Goal: Task Accomplishment & Management: Use online tool/utility

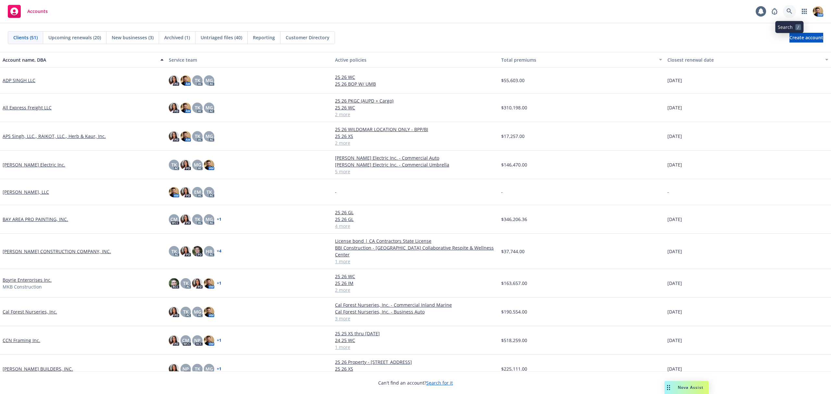
click at [791, 15] on link at bounding box center [789, 11] width 13 height 13
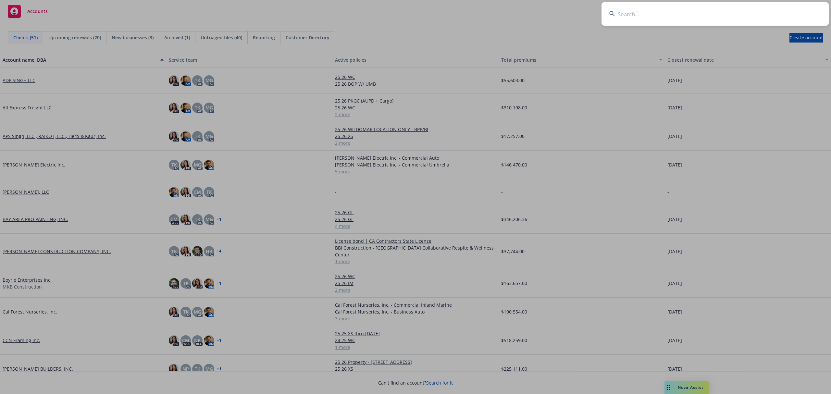
click at [777, 12] on input at bounding box center [715, 13] width 227 height 23
click at [691, 17] on input at bounding box center [715, 13] width 227 height 23
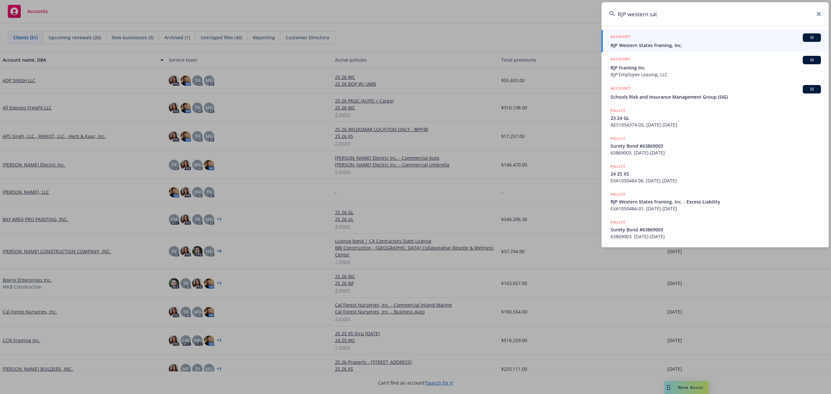
type input "RJP western sat"
click at [644, 40] on div "ACCOUNT BI" at bounding box center [716, 37] width 210 height 8
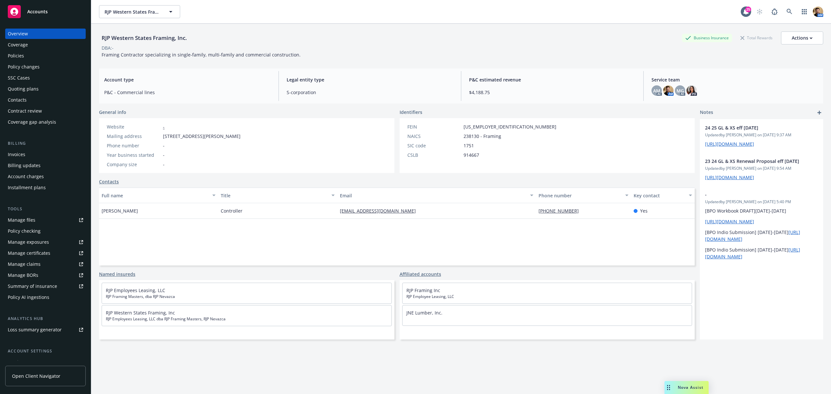
click at [21, 48] on div "Coverage" at bounding box center [18, 45] width 20 height 10
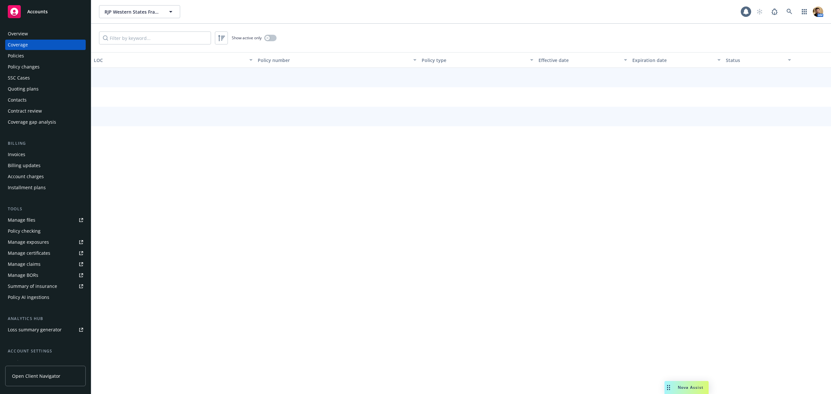
click at [21, 57] on div "Policies" at bounding box center [16, 56] width 16 height 10
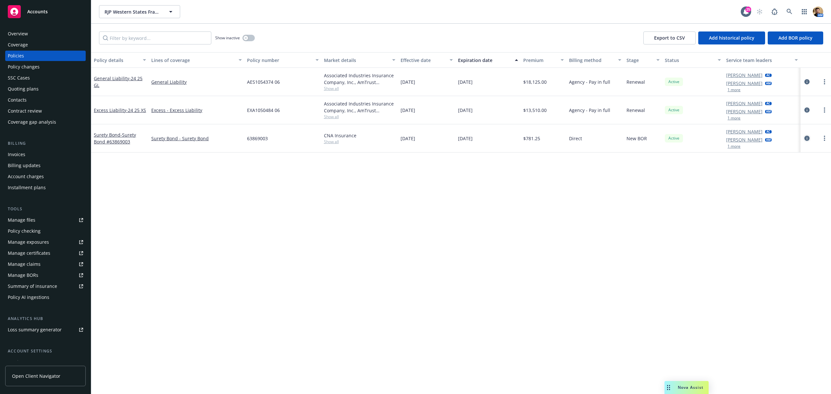
click at [806, 139] on icon "circleInformation" at bounding box center [806, 138] width 5 height 5
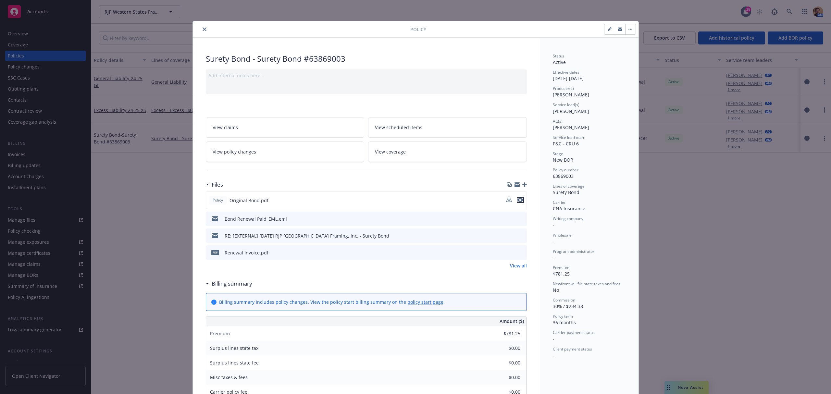
click at [518, 201] on icon "preview file" at bounding box center [520, 200] width 6 height 5
click at [203, 31] on icon "close" at bounding box center [205, 29] width 4 height 4
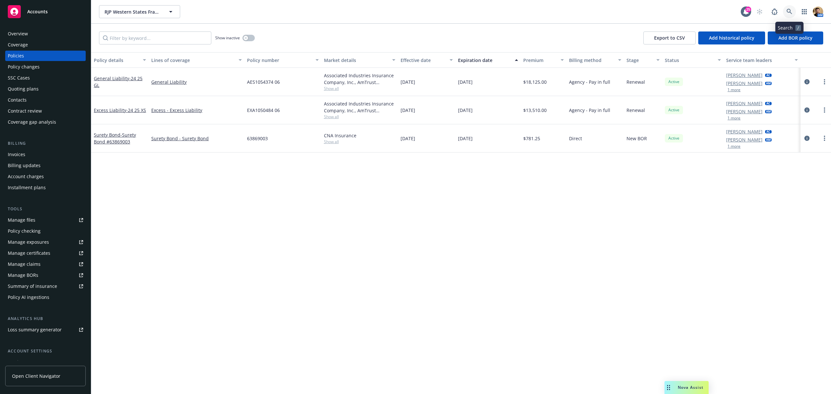
click at [792, 14] on icon at bounding box center [790, 12] width 6 height 6
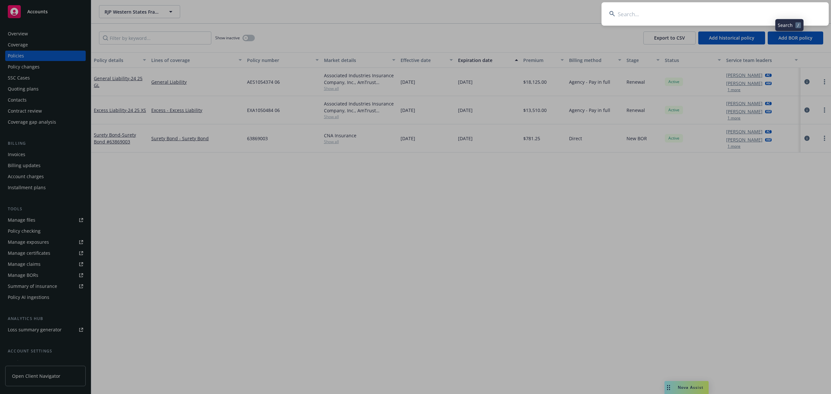
click at [779, 16] on input at bounding box center [715, 13] width 227 height 23
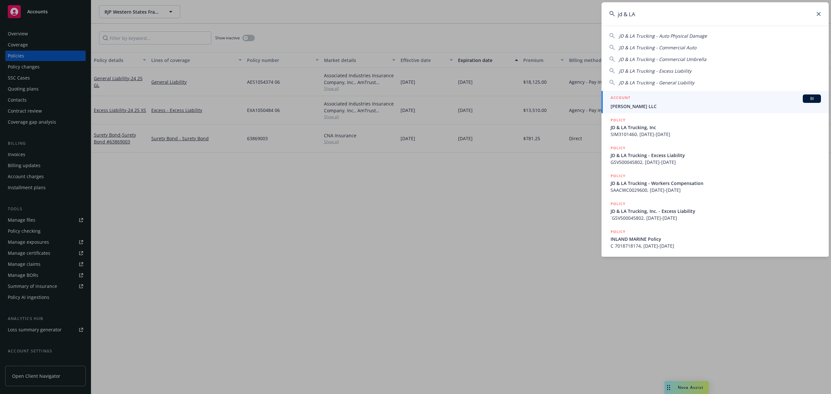
click at [636, 38] on span "JD & LA Trucking - Auto Physical Damage" at bounding box center [663, 36] width 88 height 6
type input "JD & LA Trucking - Auto Physical Damage"
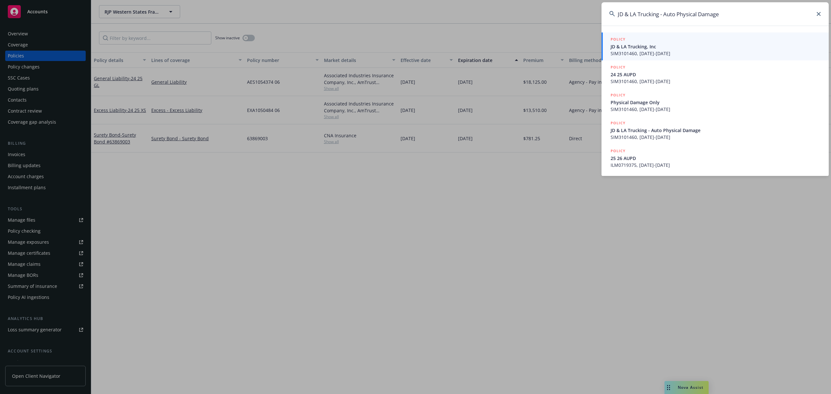
click at [654, 52] on span "SIM3101460, 03/02/2023-03/25/2024" at bounding box center [716, 53] width 210 height 7
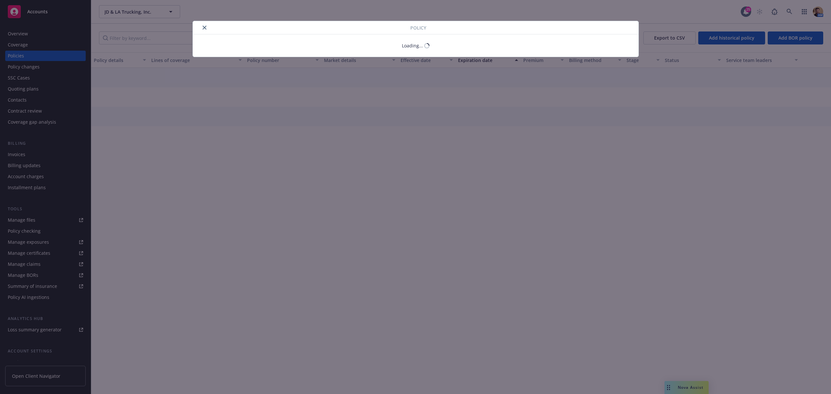
click at [27, 55] on div "Policy Loading..." at bounding box center [415, 197] width 831 height 394
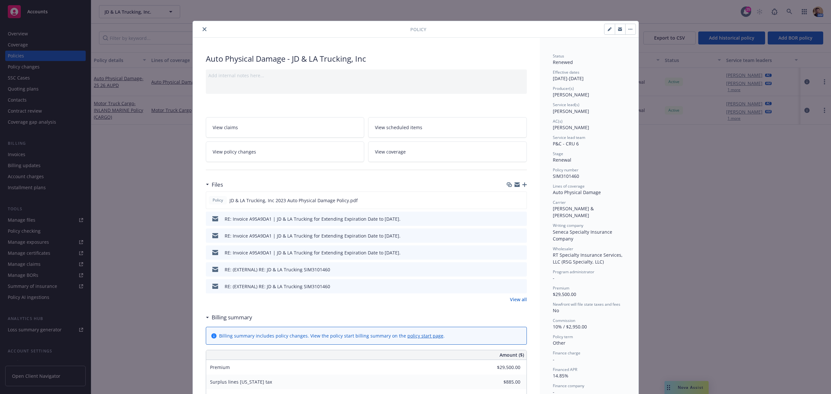
click at [203, 29] on icon "close" at bounding box center [205, 29] width 4 height 4
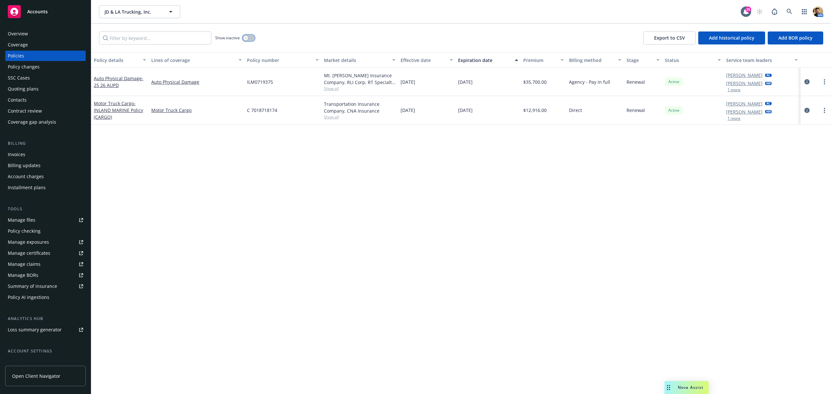
click at [248, 38] on button "button" at bounding box center [248, 38] width 12 height 6
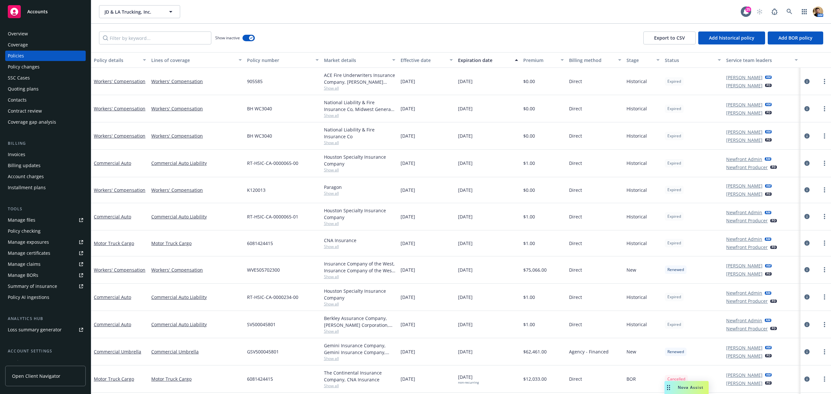
click at [175, 60] on div "Lines of coverage" at bounding box center [192, 60] width 83 height 7
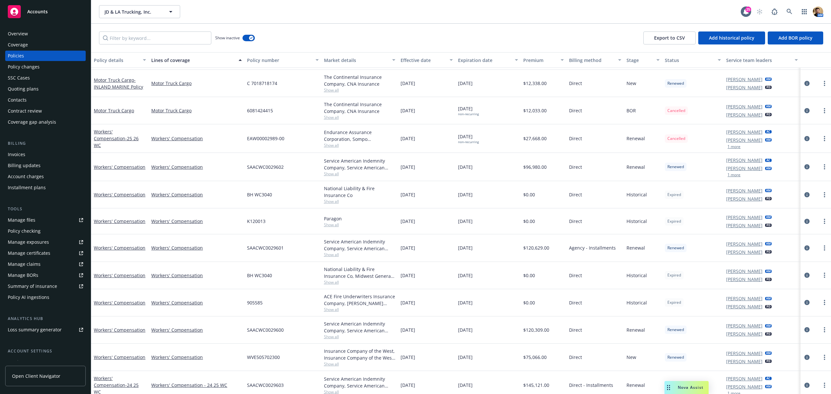
scroll to position [552, 0]
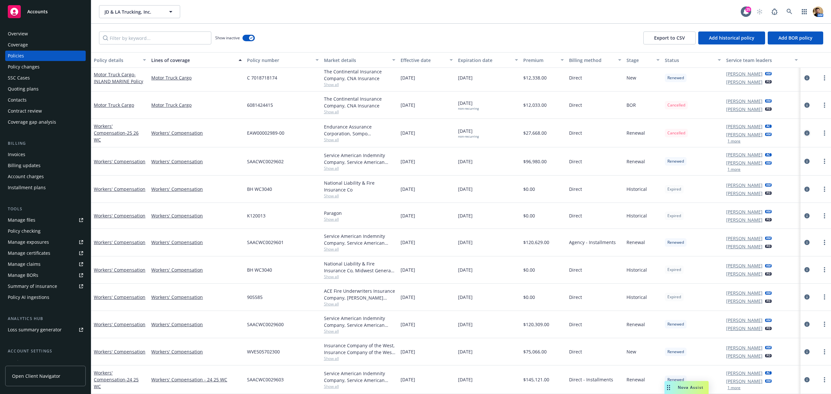
click at [804, 131] on icon "circleInformation" at bounding box center [806, 133] width 5 height 5
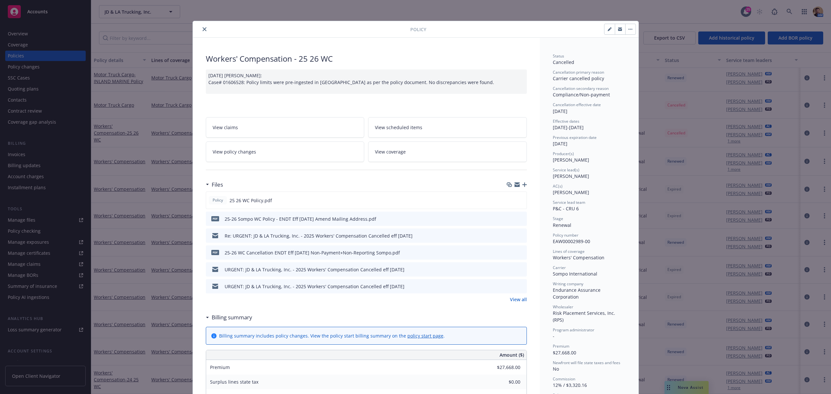
click at [520, 238] on icon "preview file" at bounding box center [521, 235] width 6 height 5
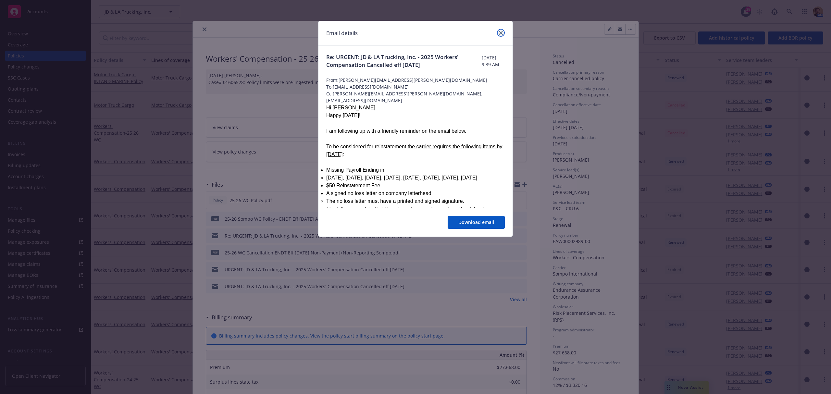
click at [502, 31] on icon "close" at bounding box center [501, 33] width 4 height 4
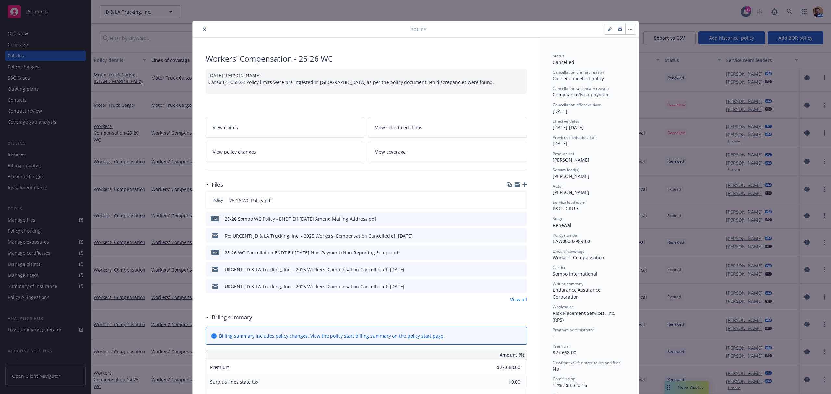
click at [518, 269] on icon "preview file" at bounding box center [521, 269] width 6 height 5
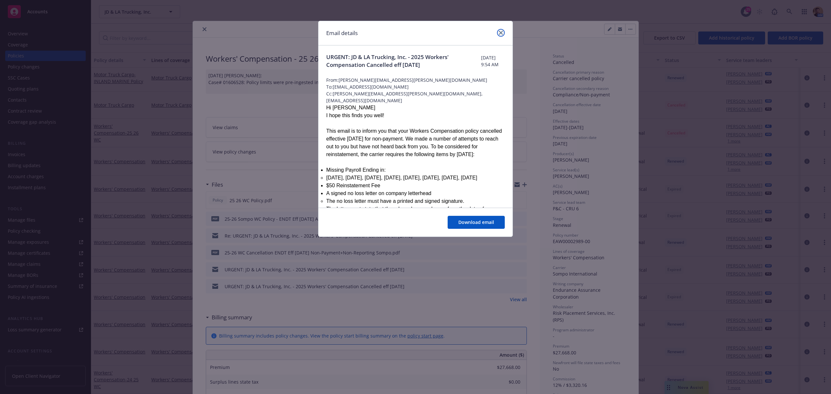
click at [501, 34] on icon "close" at bounding box center [501, 33] width 4 height 4
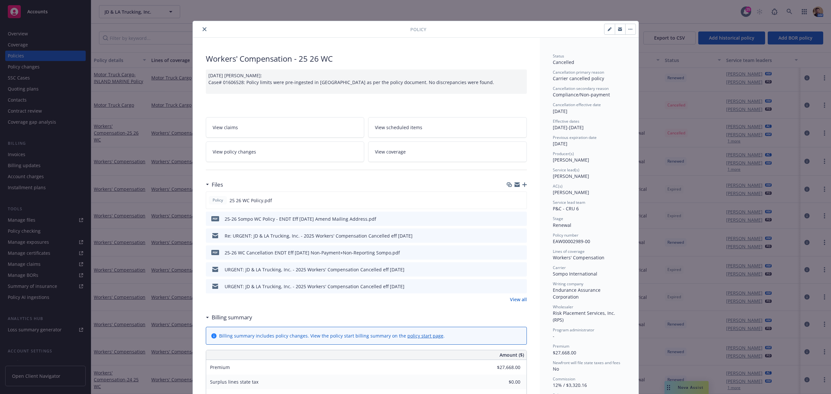
click at [519, 284] on icon "preview file" at bounding box center [521, 286] width 6 height 5
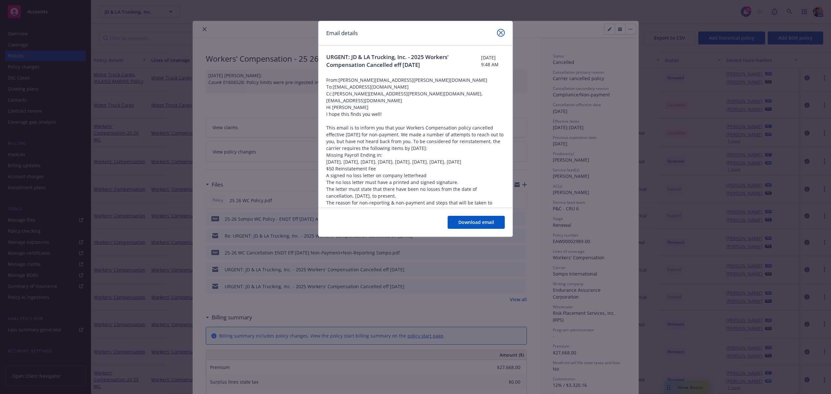
drag, startPoint x: 500, startPoint y: 33, endPoint x: 502, endPoint y: 37, distance: 4.5
click at [500, 32] on icon "close" at bounding box center [501, 33] width 4 height 4
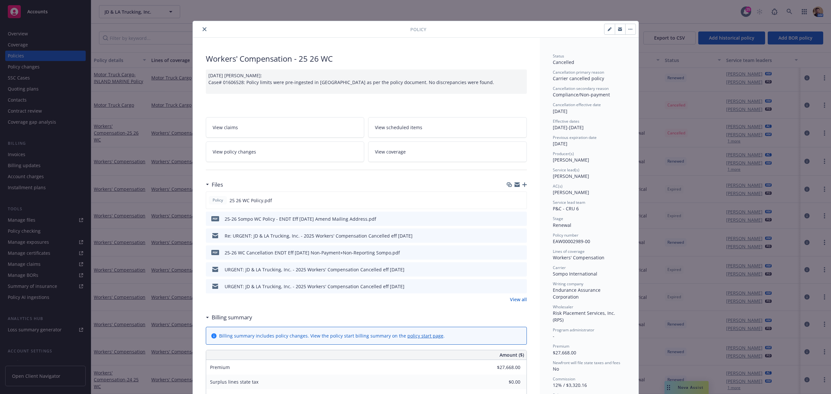
click at [515, 299] on link "View all" at bounding box center [518, 299] width 17 height 7
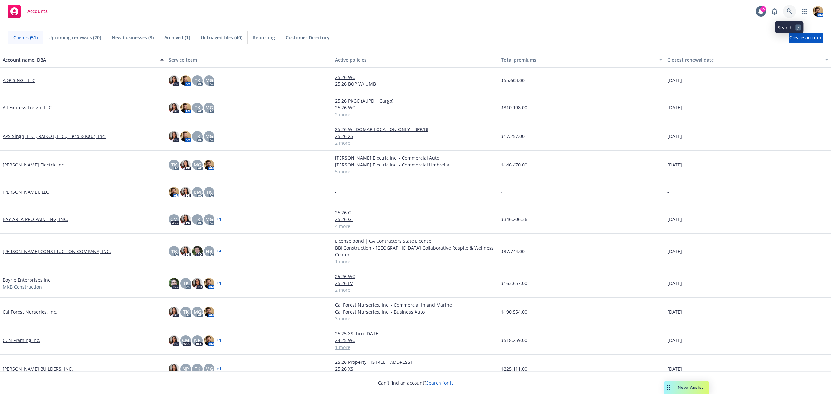
click at [790, 10] on icon at bounding box center [790, 11] width 6 height 6
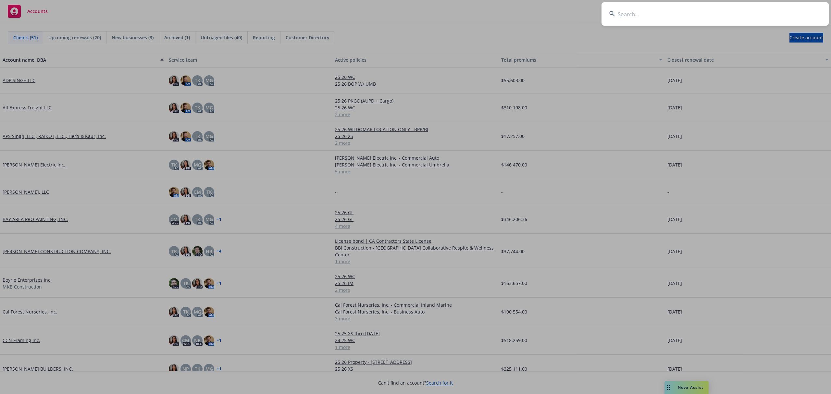
click at [764, 16] on input at bounding box center [715, 13] width 227 height 23
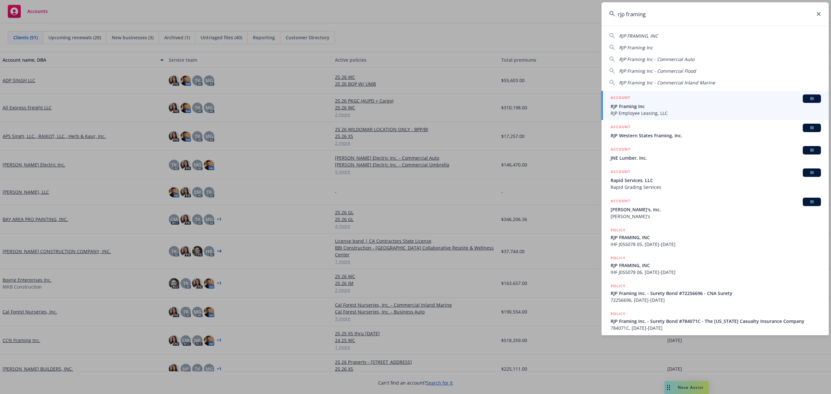
type input "rjp framing"
click at [628, 106] on span "RJP Framing Inc" at bounding box center [716, 106] width 210 height 7
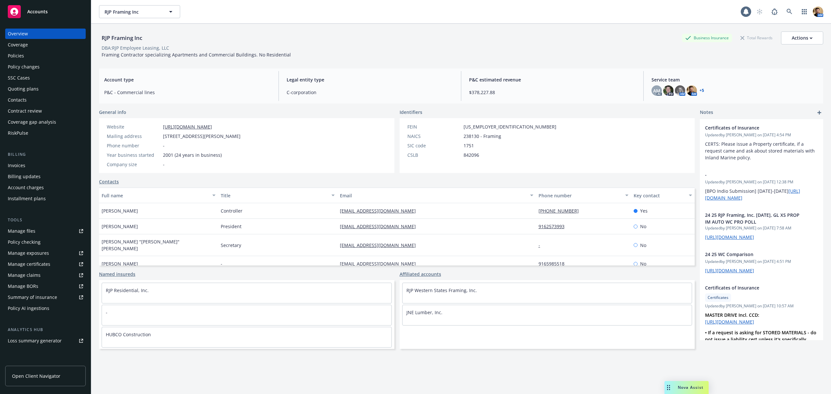
click at [12, 57] on div "Policies" at bounding box center [16, 56] width 16 height 10
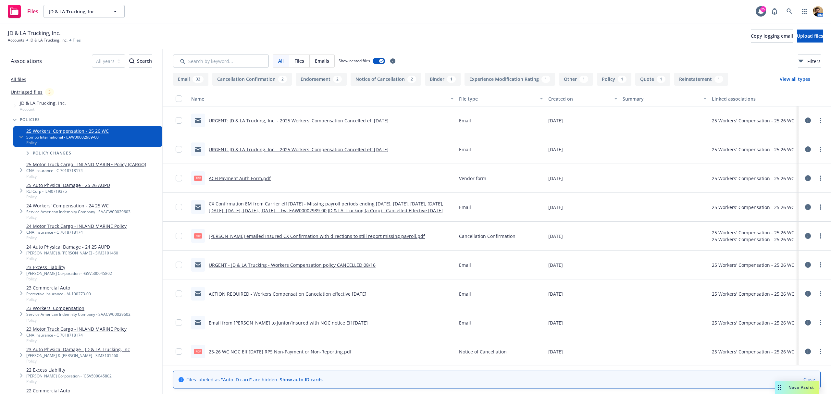
scroll to position [216, 0]
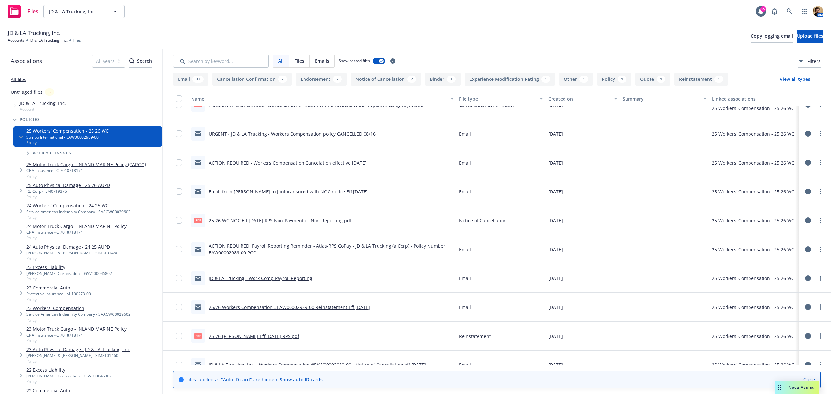
click at [242, 192] on link "Email from Jeff to Junior/Insured with NOC notice Eff 08/16/25" at bounding box center [288, 192] width 159 height 6
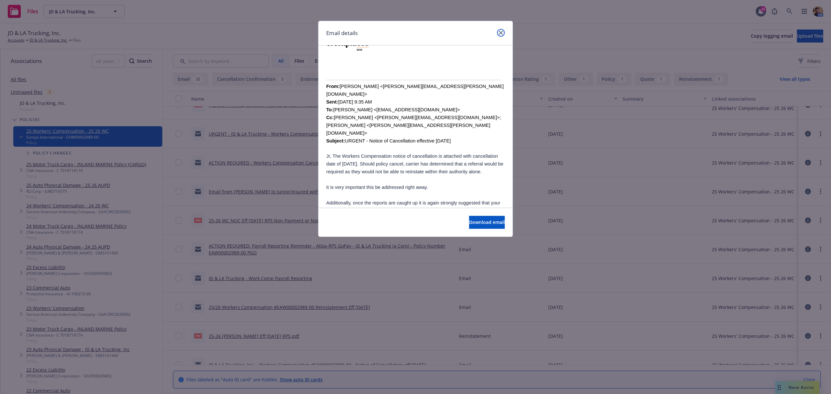
click at [501, 34] on icon "close" at bounding box center [501, 33] width 4 height 4
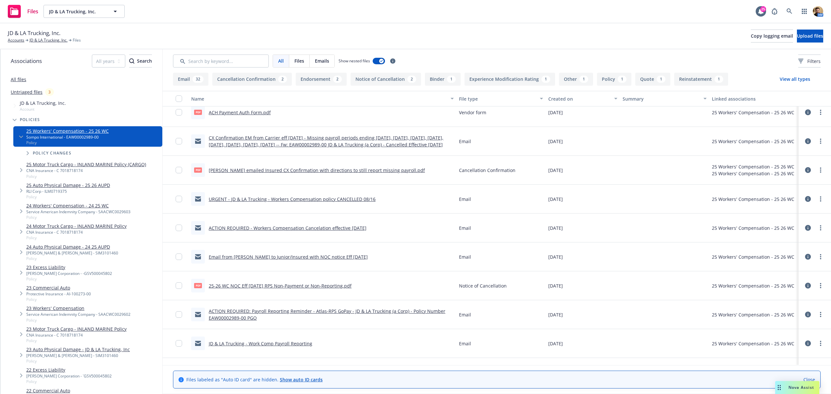
scroll to position [130, 0]
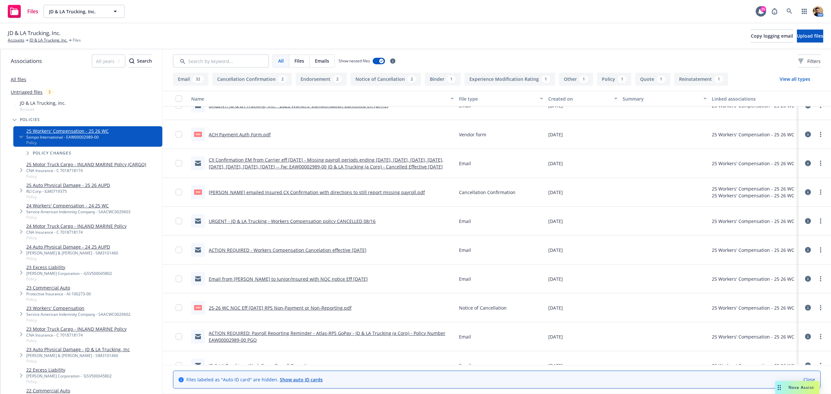
click at [273, 164] on link "CX Confirmation EM from Carrier eff 08/16/25 - Missing payroll periods ending 0…" at bounding box center [326, 163] width 235 height 13
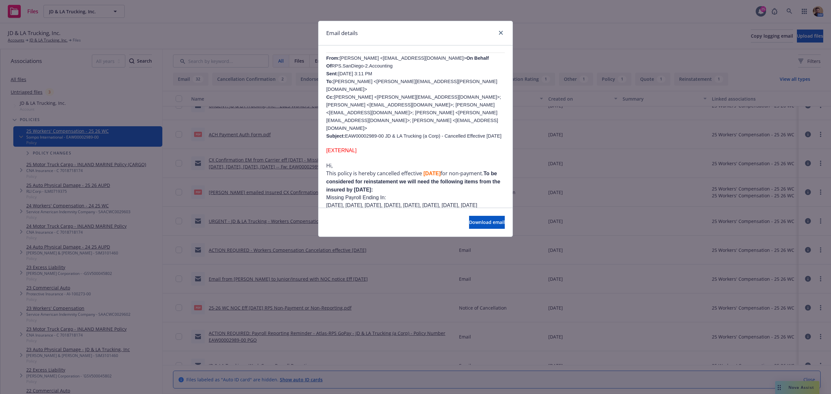
scroll to position [606, 0]
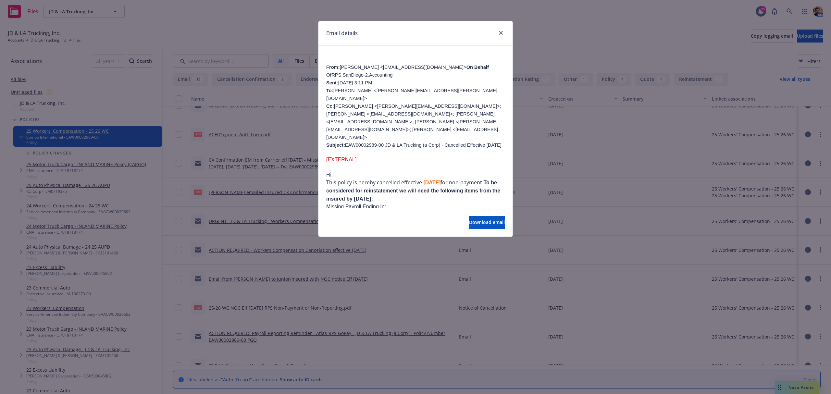
click at [386, 15] on div "Email details CX Confirmation EM from Carrier eff 08/16/25 - Missing payroll pe…" at bounding box center [415, 197] width 831 height 394
click at [500, 34] on icon "close" at bounding box center [501, 33] width 4 height 4
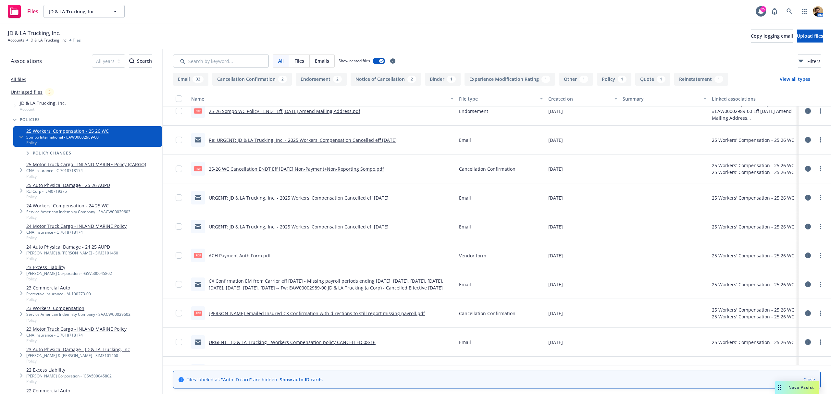
scroll to position [0, 0]
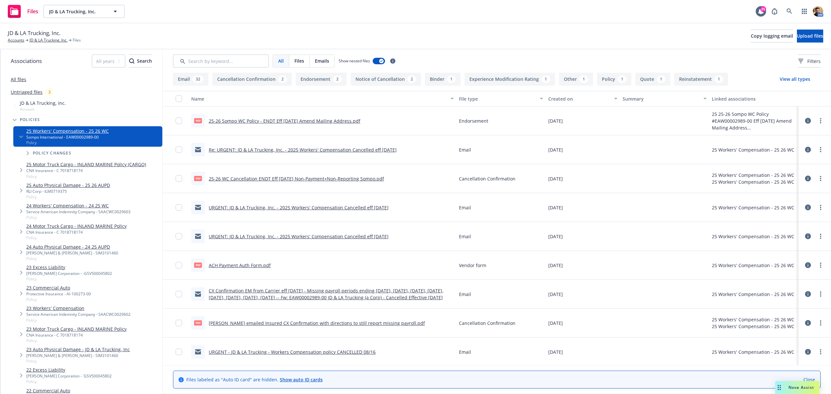
click at [273, 150] on link "Re: URGENT: JD & LA Trucking, Inc. - 2025 Workers' Compensation Cancelled eff […" at bounding box center [303, 150] width 188 height 6
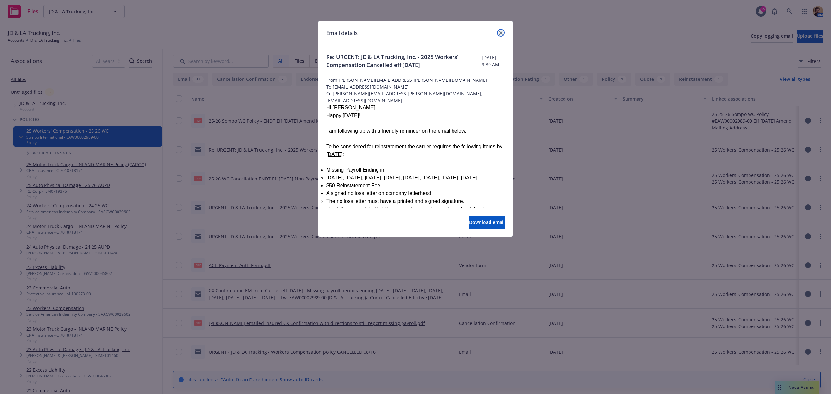
click at [502, 33] on icon "close" at bounding box center [501, 33] width 4 height 4
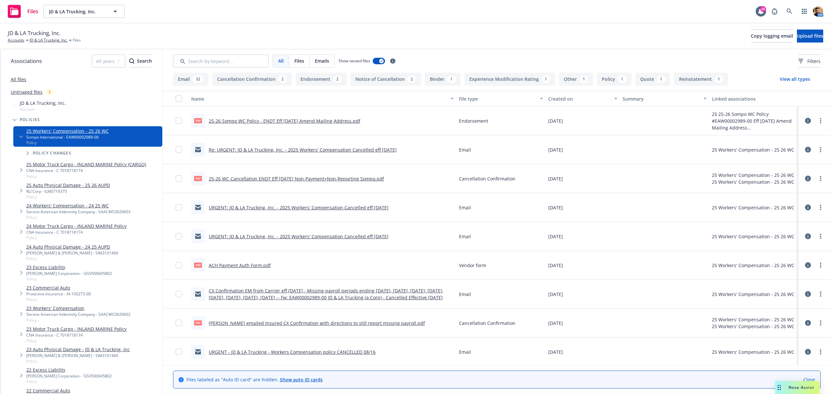
click at [306, 290] on link "CX Confirmation EM from Carrier eff 08/16/25 - Missing payroll periods ending 0…" at bounding box center [326, 294] width 235 height 13
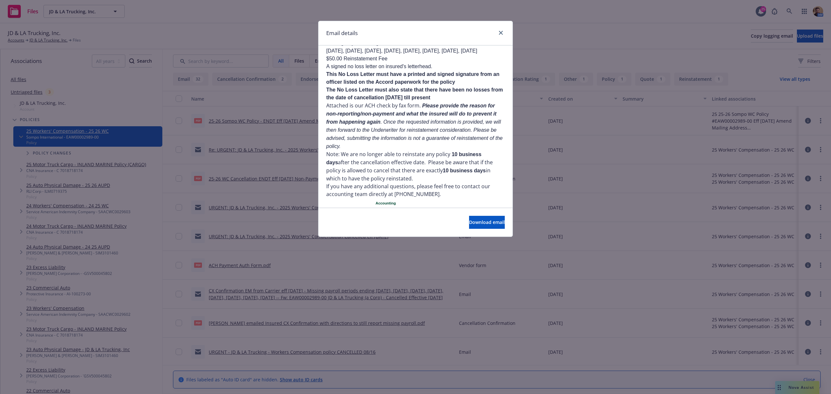
scroll to position [779, 0]
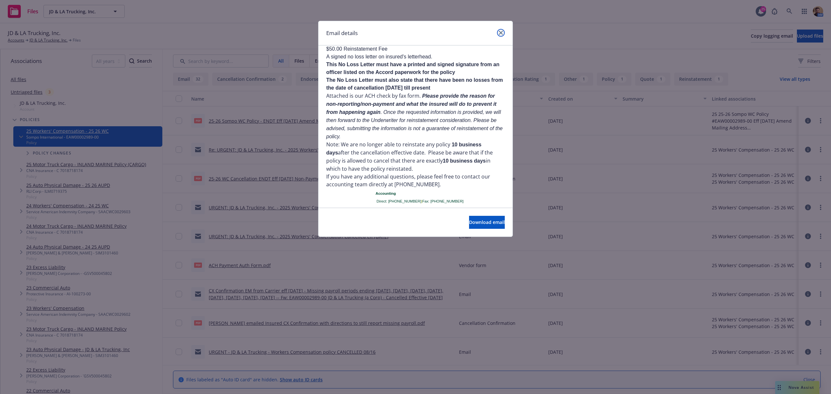
click at [500, 32] on icon "close" at bounding box center [501, 33] width 4 height 4
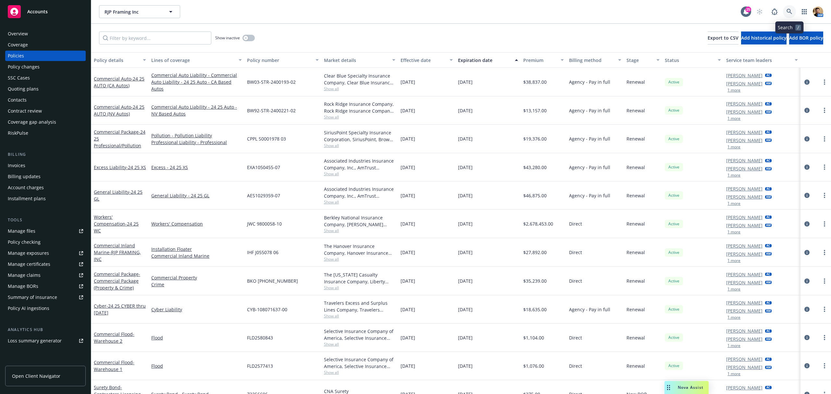
click at [790, 9] on icon at bounding box center [790, 12] width 6 height 6
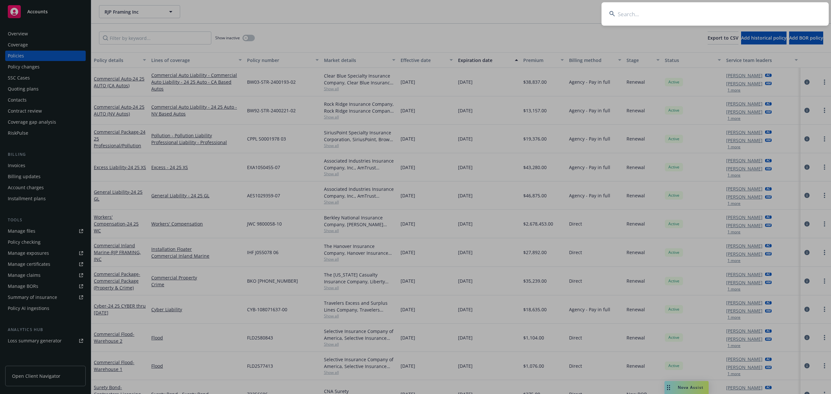
click at [753, 17] on input at bounding box center [715, 13] width 227 height 23
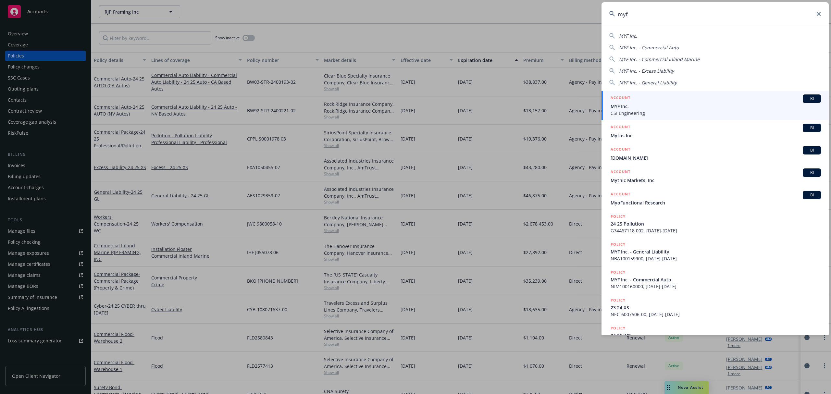
type input "myf"
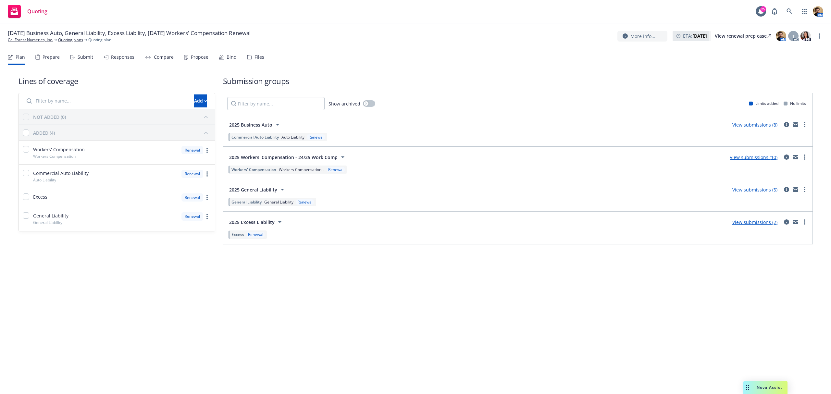
click at [88, 57] on div "Submit" at bounding box center [86, 57] width 16 height 5
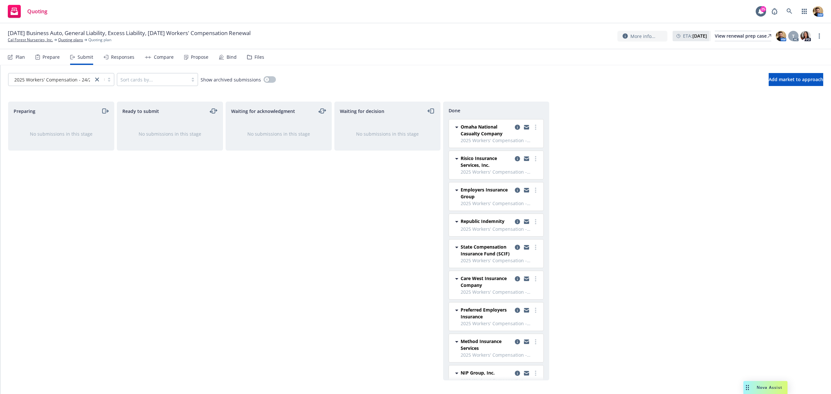
click at [122, 57] on div "Responses" at bounding box center [122, 57] width 23 height 5
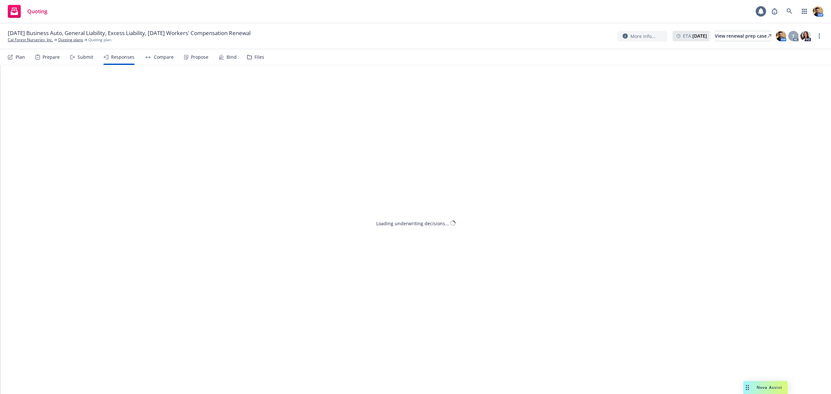
click at [193, 57] on div "Propose" at bounding box center [200, 57] width 18 height 5
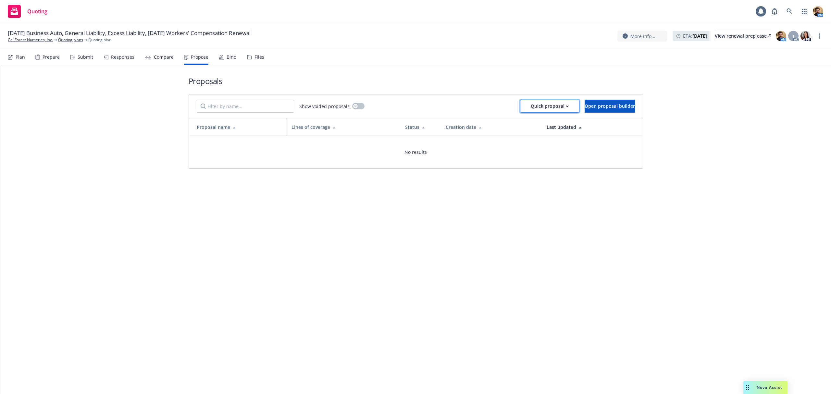
click at [531, 103] on div "Quick proposal" at bounding box center [550, 106] width 38 height 12
click at [526, 137] on span "Upload quick proposal and response" at bounding box center [548, 136] width 96 height 6
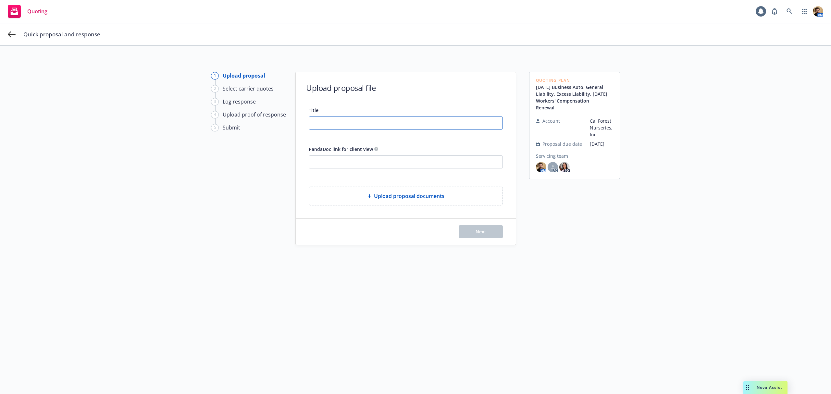
click at [348, 125] on input "Title" at bounding box center [405, 123] width 193 height 12
type input "25 26 GL XS WC AUTO"
click at [376, 198] on span "Upload proposal documents" at bounding box center [409, 196] width 70 height 8
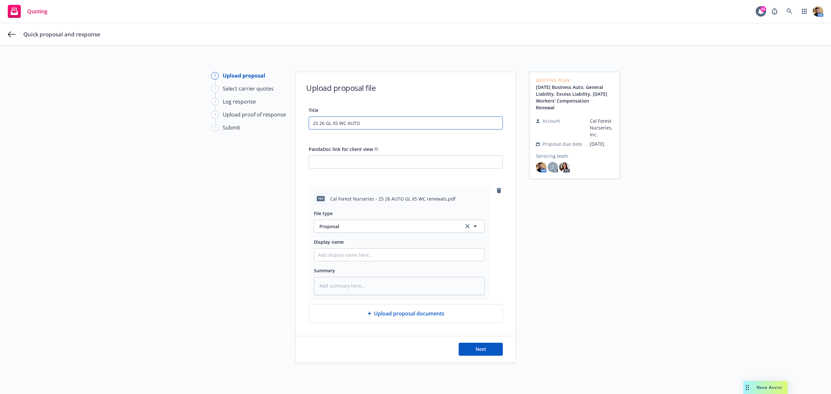
drag, startPoint x: 371, startPoint y: 122, endPoint x: 280, endPoint y: 122, distance: 90.2
click at [281, 122] on div "1 Upload proposal 2 Select carrier quotes 3 Log response 4 Upload proof of resp…" at bounding box center [415, 224] width 815 height 304
click at [390, 255] on input "Display name" at bounding box center [399, 255] width 170 height 12
paste input "25 26 GL XS WC AUTO"
type textarea "x"
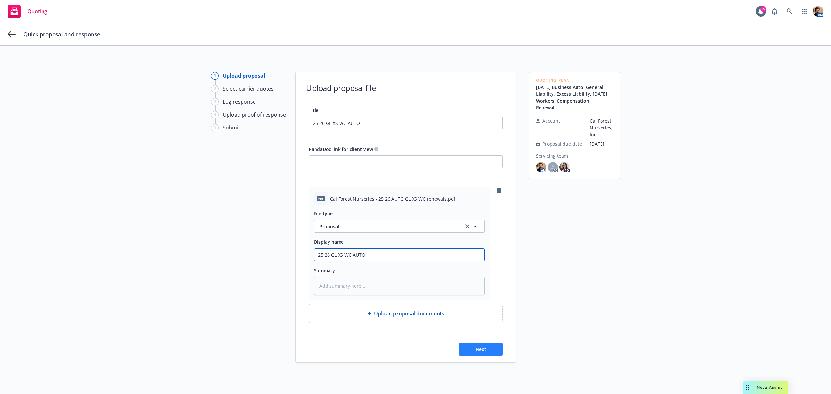
type input "25 26 GL XS WC AUTO"
click at [461, 352] on button "Next" at bounding box center [481, 349] width 44 height 13
type textarea "x"
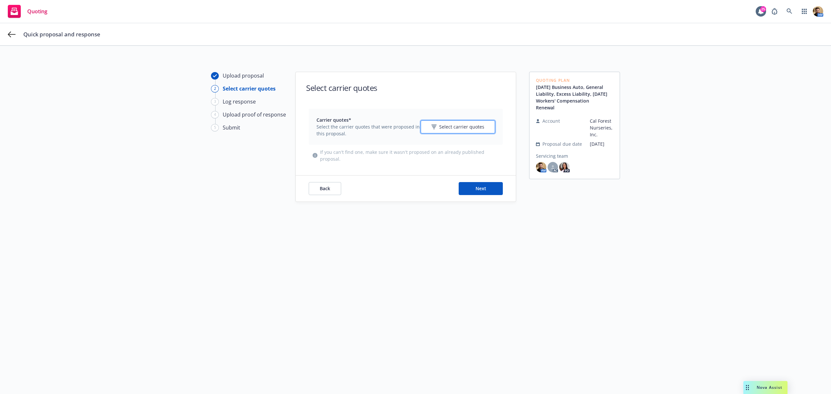
click at [452, 126] on span "Select carrier quotes" at bounding box center [461, 126] width 45 height 7
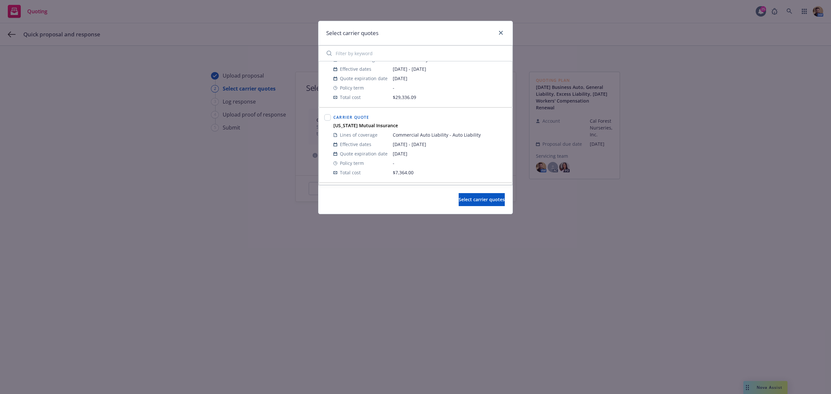
scroll to position [346, 0]
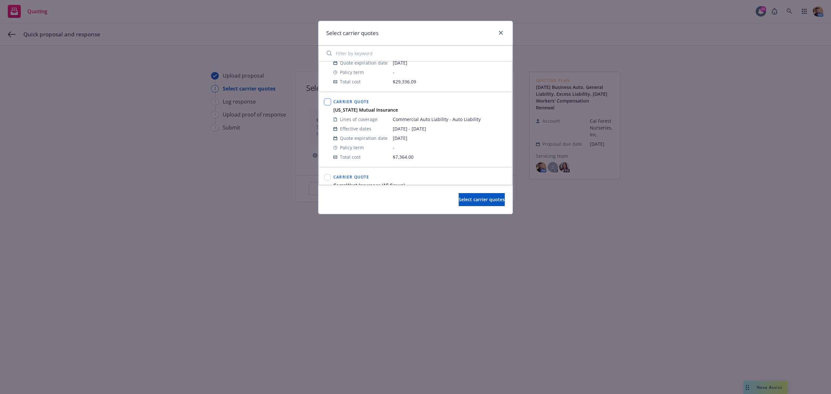
click at [329, 103] on input "checkbox" at bounding box center [327, 102] width 6 height 6
checkbox input "true"
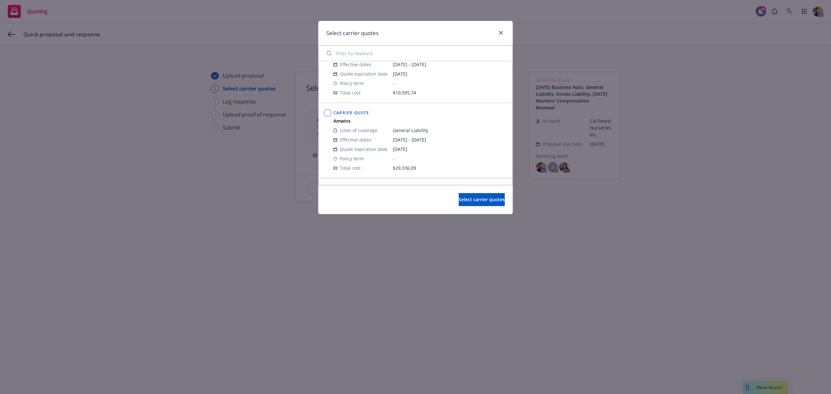
click at [329, 116] on input "checkbox" at bounding box center [327, 113] width 6 height 6
checkbox input "true"
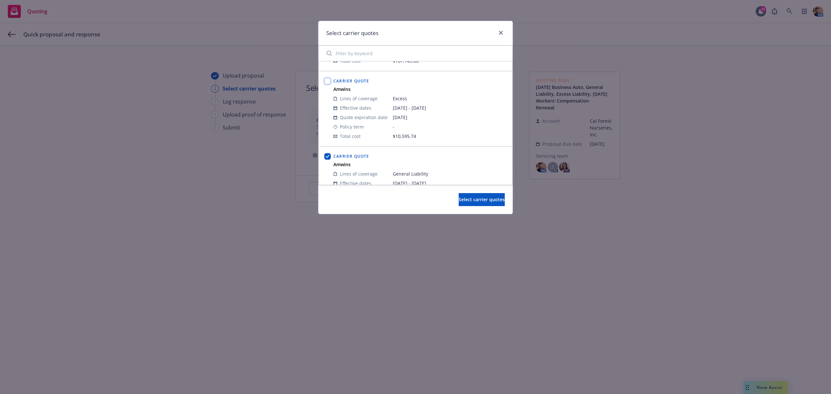
click at [326, 82] on input "checkbox" at bounding box center [327, 81] width 6 height 6
checkbox input "true"
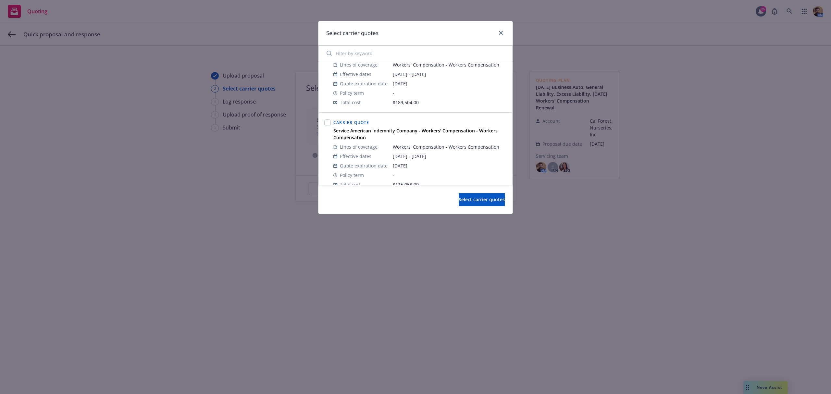
scroll to position [519, 0]
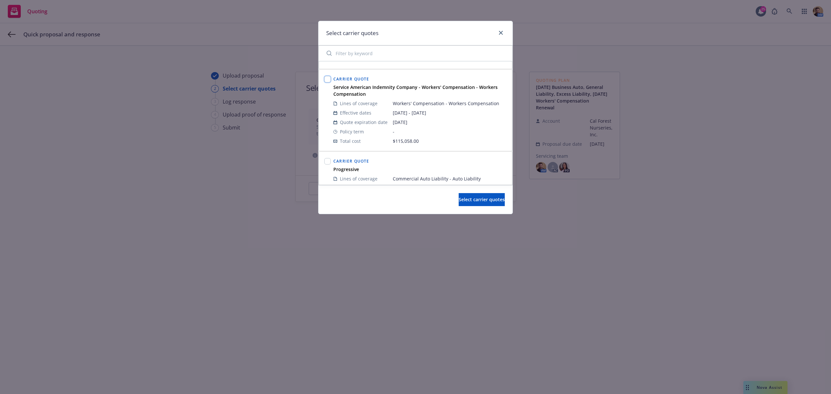
click at [328, 81] on input "checkbox" at bounding box center [327, 79] width 6 height 6
checkbox input "true"
click at [460, 198] on span "Select carrier quotes" at bounding box center [482, 199] width 46 height 6
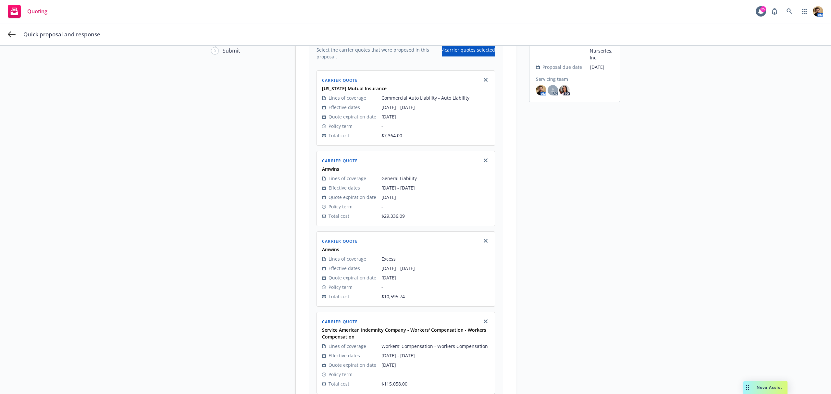
scroll to position [179, 0]
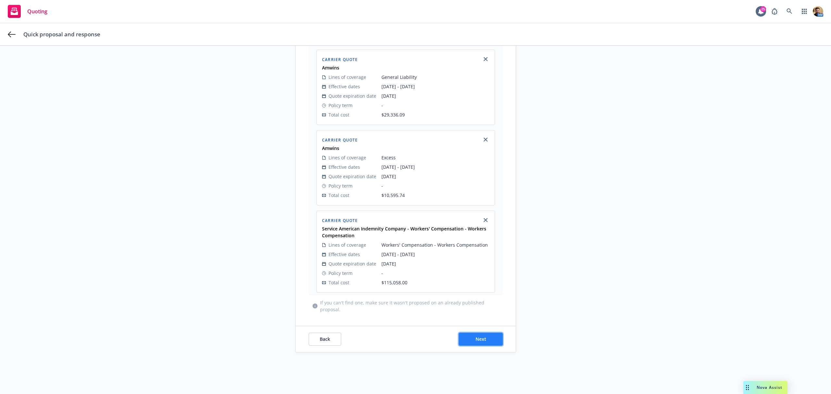
click at [485, 336] on button "Next" at bounding box center [481, 339] width 44 height 13
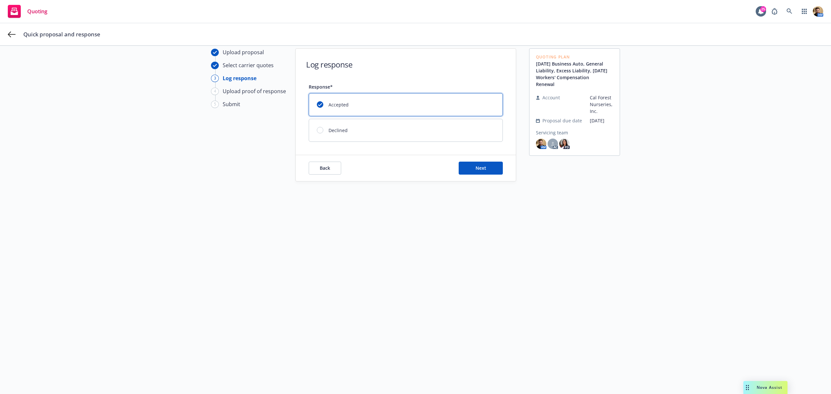
scroll to position [23, 0]
click at [485, 170] on button "Next" at bounding box center [481, 168] width 44 height 13
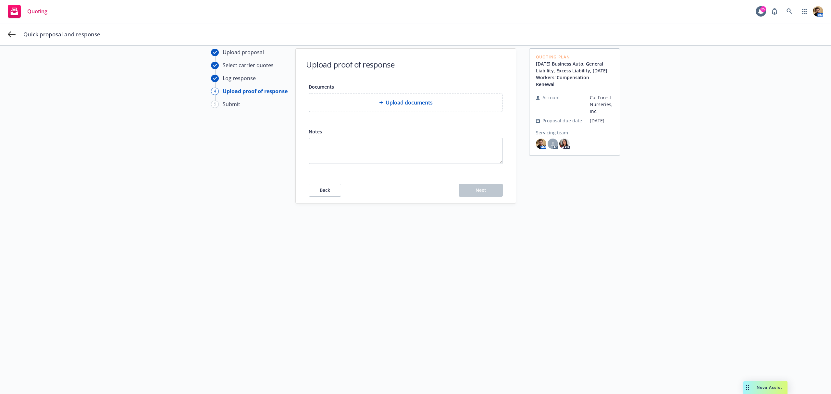
click at [404, 106] on span "Upload documents" at bounding box center [409, 103] width 47 height 8
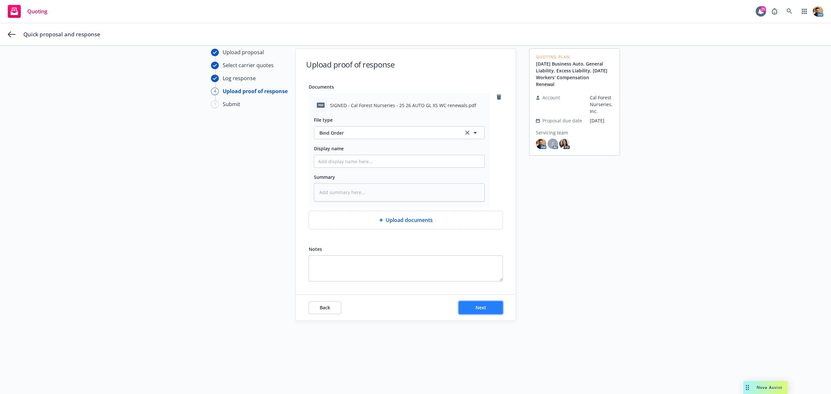
click at [482, 304] on button "Next" at bounding box center [481, 307] width 44 height 13
type textarea "x"
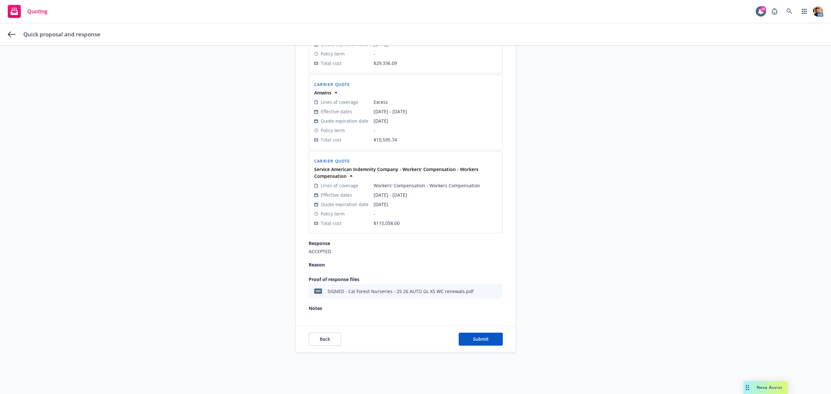
scroll to position [244, 0]
click at [484, 340] on span "Submit" at bounding box center [481, 339] width 16 height 6
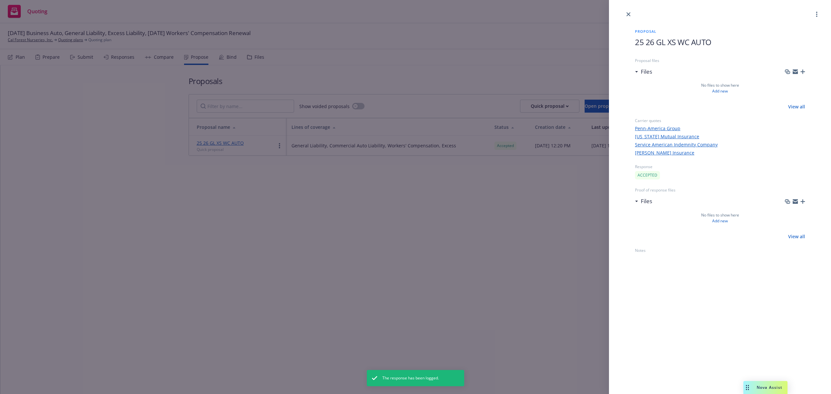
click at [286, 194] on div "Proposal 25 26 GL XS WC AUTO Proposal files Files No files to show here Add new…" at bounding box center [415, 197] width 831 height 394
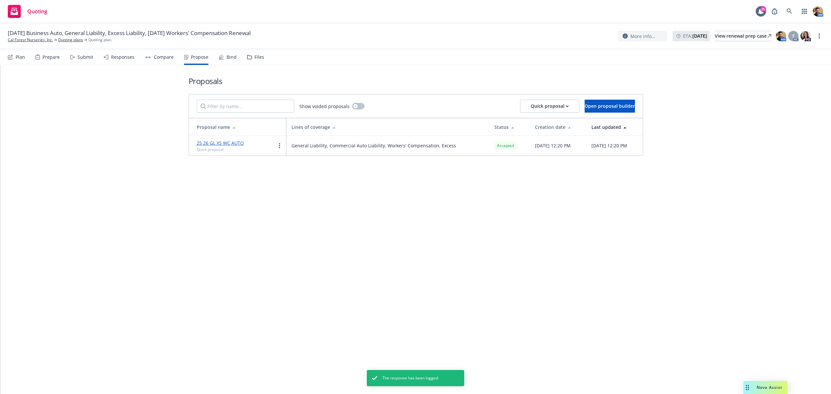
click at [231, 55] on div "Bind" at bounding box center [232, 57] width 10 height 5
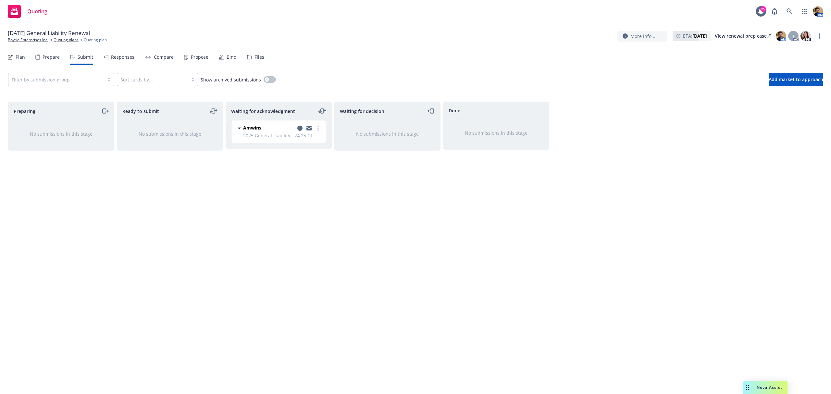
click at [195, 58] on div "Propose" at bounding box center [200, 57] width 18 height 5
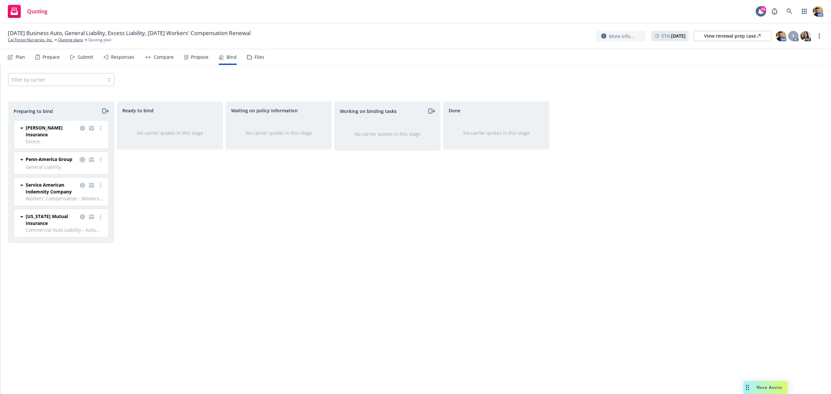
click at [82, 157] on icon "copy logging email" at bounding box center [82, 159] width 5 height 5
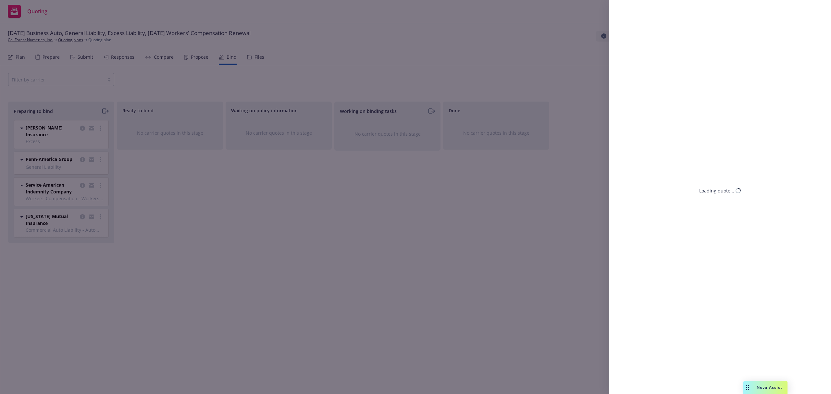
select select "CA"
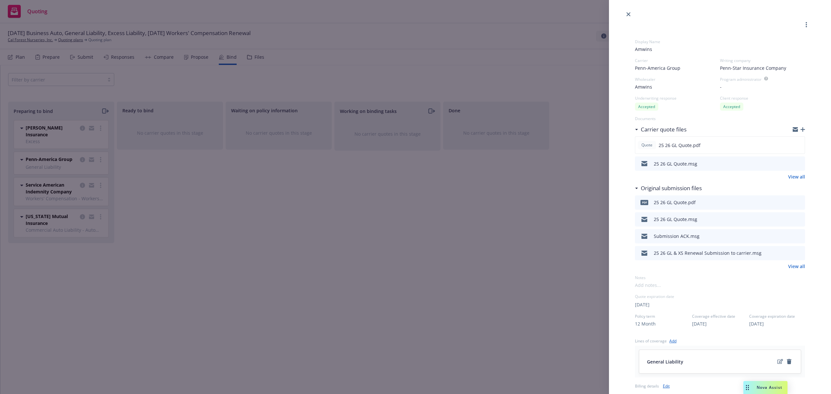
click at [796, 165] on icon "preview file" at bounding box center [799, 163] width 6 height 5
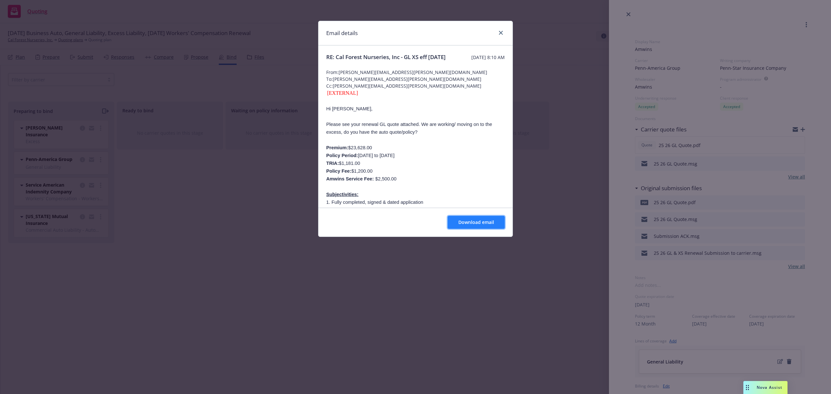
click at [473, 221] on span "Download email" at bounding box center [476, 222] width 36 height 6
click at [168, 257] on div "Email details RE: Cal Forest Nurseries, Inc - GL XS eff 10 17 2024 Monday, Sept…" at bounding box center [415, 197] width 831 height 394
click at [52, 136] on div "Email details RE: Cal Forest Nurseries, Inc - GL XS eff 10 17 2024 Monday, Sept…" at bounding box center [415, 197] width 831 height 394
click at [501, 32] on icon "close" at bounding box center [501, 33] width 4 height 4
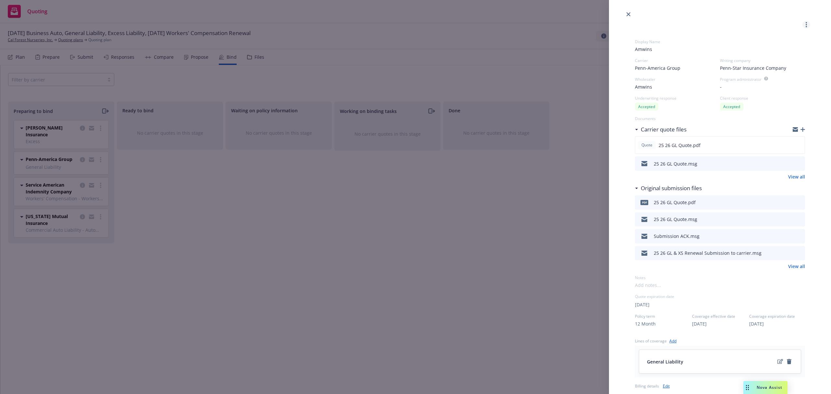
click at [802, 23] on link "more" at bounding box center [806, 25] width 8 height 8
click at [765, 95] on span "Copy logging email" at bounding box center [774, 93] width 57 height 6
click at [103, 113] on div "Display Name Amwins Carrier Penn-America Group Writing company Penn-Star Insura…" at bounding box center [415, 197] width 831 height 394
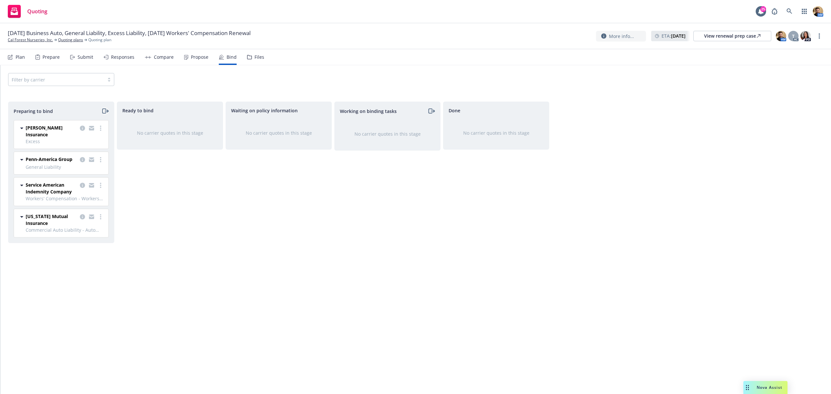
click at [103, 112] on icon "moveRight" at bounding box center [104, 111] width 7 height 8
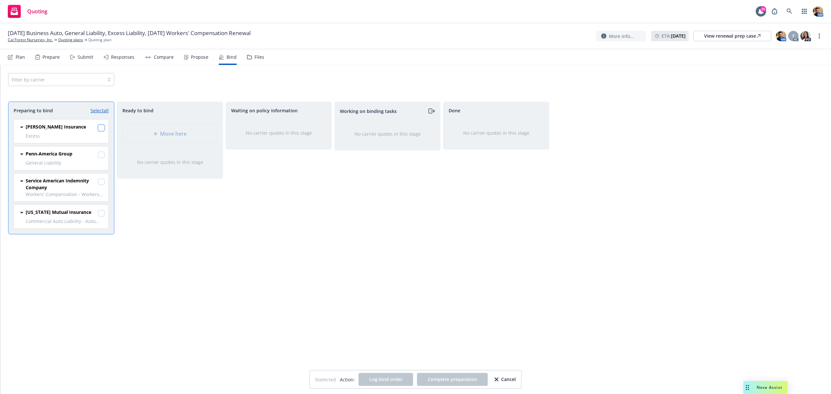
click at [101, 129] on input "checkbox" at bounding box center [101, 128] width 6 height 6
checkbox input "true"
click at [100, 155] on input "checkbox" at bounding box center [101, 155] width 6 height 6
checkbox input "true"
click at [169, 132] on span "Move here" at bounding box center [173, 134] width 27 height 8
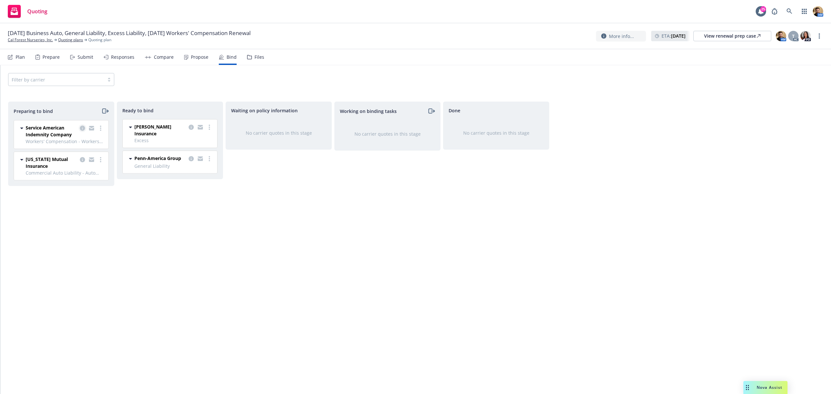
click at [80, 129] on icon "copy logging email" at bounding box center [82, 128] width 5 height 5
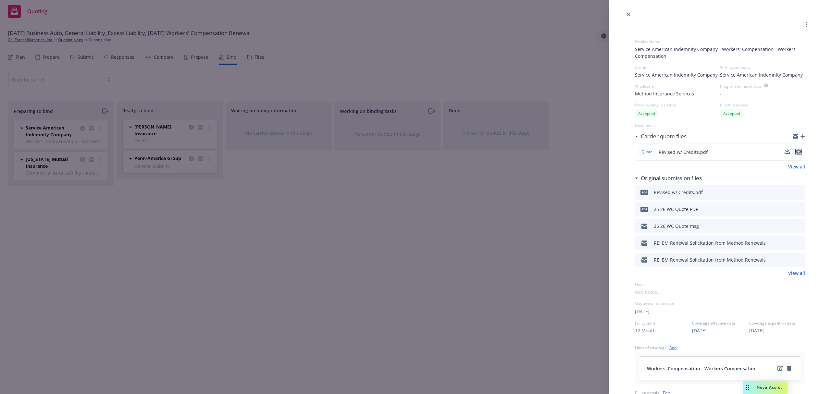
click at [796, 151] on icon "preview file" at bounding box center [799, 151] width 6 height 5
click at [796, 225] on icon "preview file" at bounding box center [799, 226] width 6 height 5
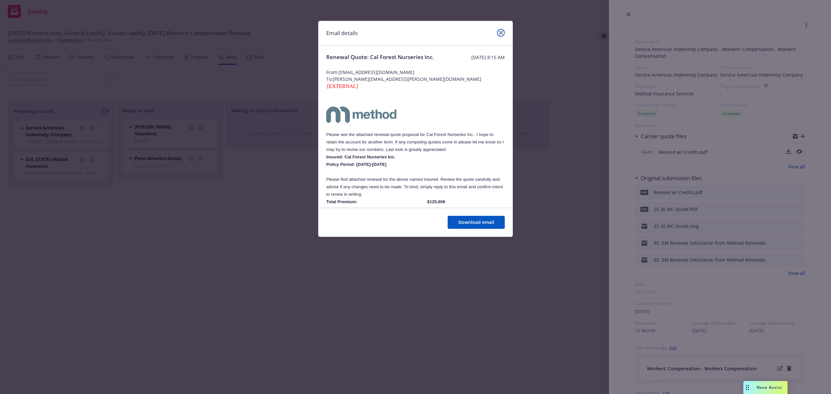
click at [503, 31] on link "close" at bounding box center [501, 33] width 8 height 8
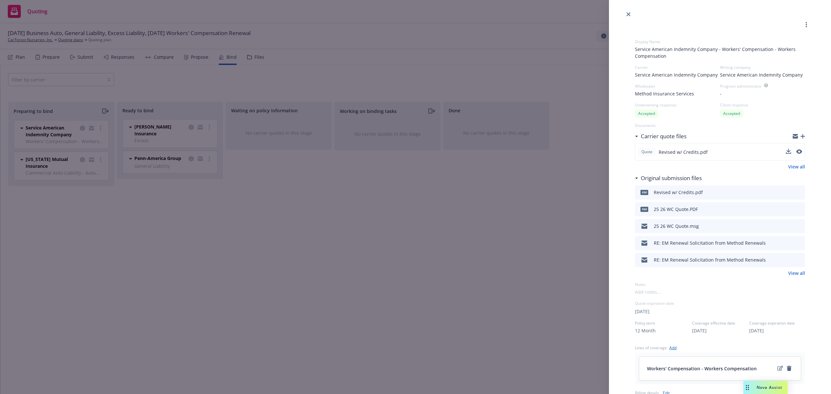
drag, startPoint x: 92, startPoint y: 196, endPoint x: 109, endPoint y: 193, distance: 17.8
click at [92, 196] on div "Display Name Service American Indemnity Company - Workers' Compensation - Worke…" at bounding box center [415, 197] width 831 height 394
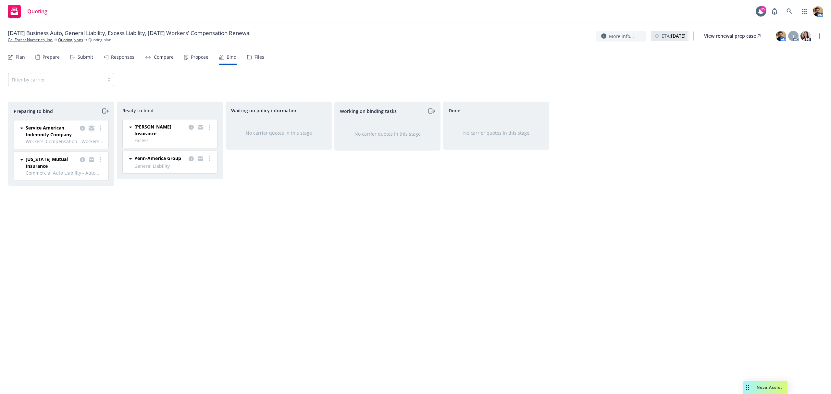
click at [88, 129] on link "copy logging email" at bounding box center [92, 128] width 8 height 8
click at [101, 127] on link "more" at bounding box center [101, 128] width 8 height 8
click at [70, 155] on span "Log bind order" at bounding box center [64, 155] width 48 height 6
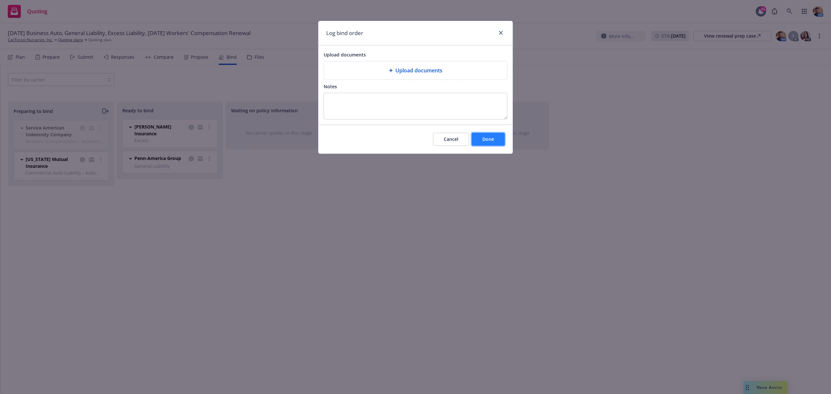
click at [477, 139] on button "Done" at bounding box center [488, 139] width 33 height 13
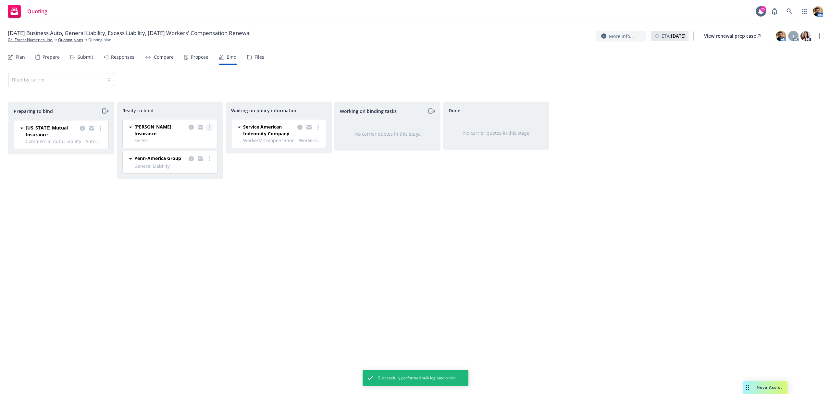
click at [209, 126] on circle "more" at bounding box center [209, 125] width 1 height 1
click at [204, 137] on link "Log bind order" at bounding box center [183, 140] width 59 height 13
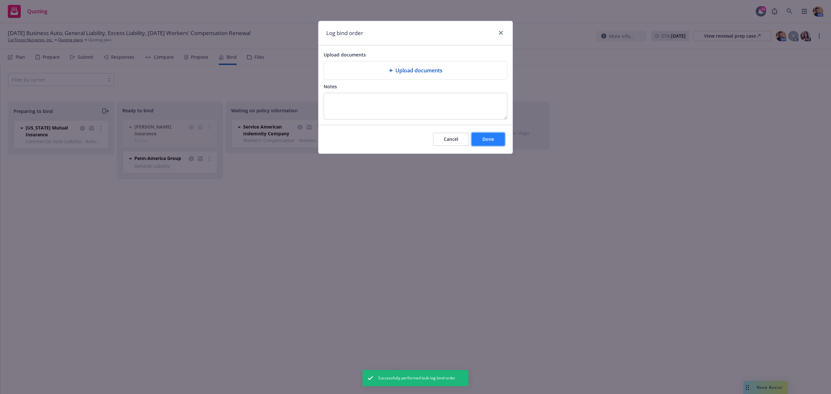
click at [490, 140] on span "Done" at bounding box center [488, 139] width 12 height 6
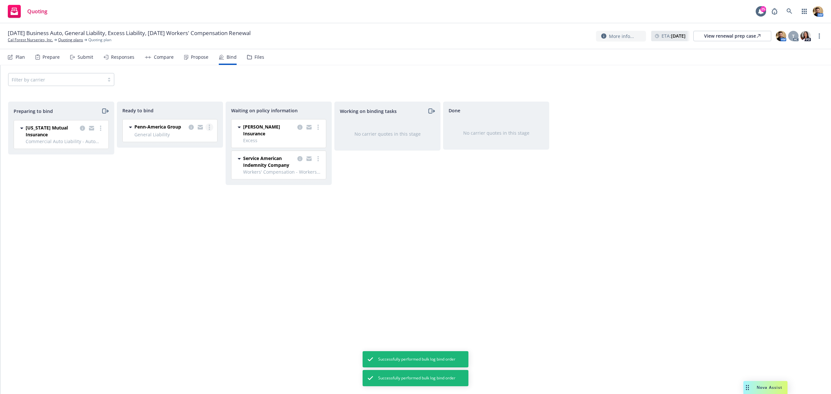
click at [209, 128] on circle "more" at bounding box center [209, 127] width 1 height 1
click at [204, 143] on link "Log bind order" at bounding box center [183, 140] width 59 height 13
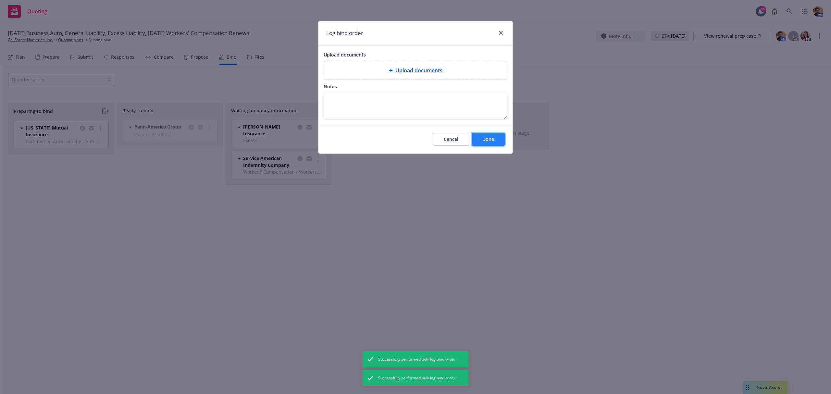
click at [481, 142] on button "Done" at bounding box center [488, 139] width 33 height 13
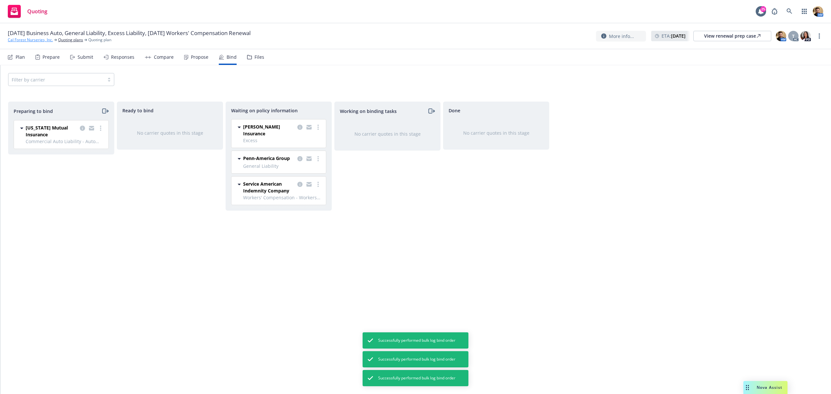
click at [44, 41] on link "Cal Forest Nurseries, Inc." at bounding box center [30, 40] width 45 height 6
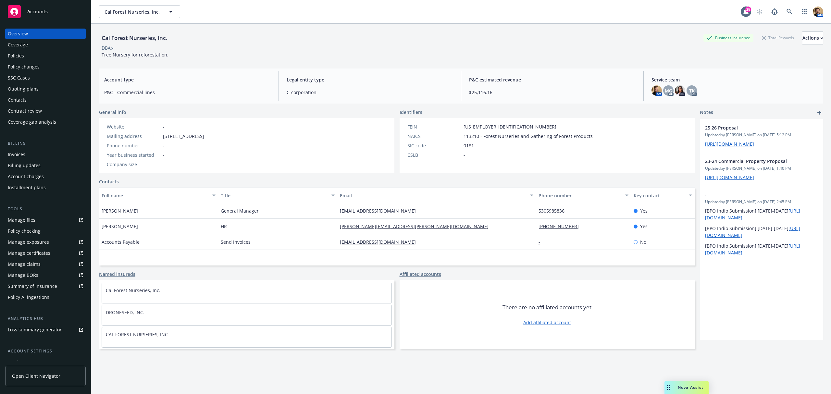
click at [26, 55] on div "Policies" at bounding box center [45, 56] width 75 height 10
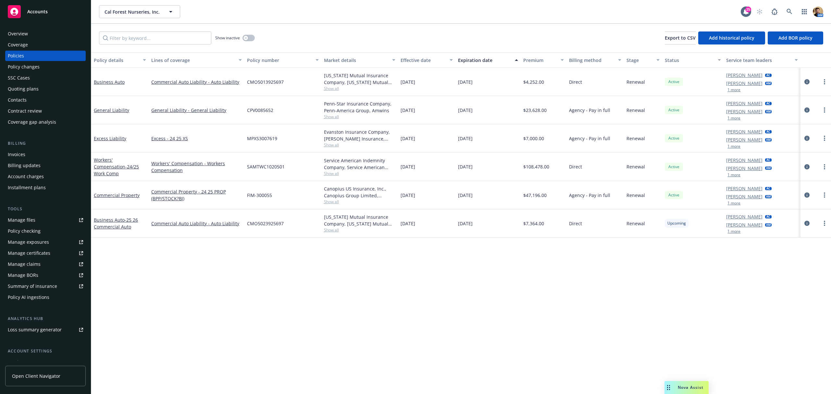
click at [30, 87] on div "Quoting plans" at bounding box center [23, 89] width 31 height 10
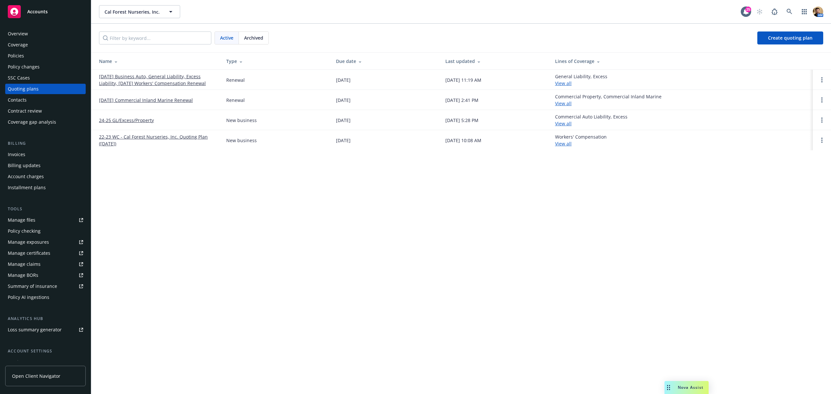
click at [159, 80] on link "[DATE] Business Auto, General Liability, Excess Liability, [DATE] Workers' Comp…" at bounding box center [157, 80] width 117 height 14
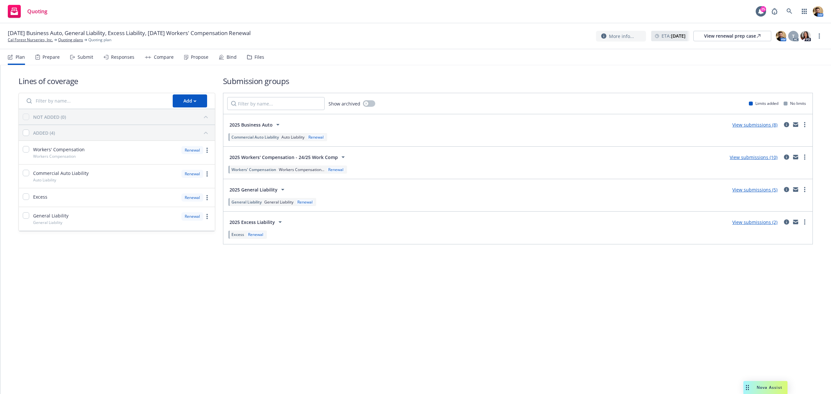
click at [83, 57] on div "Submit" at bounding box center [86, 57] width 16 height 5
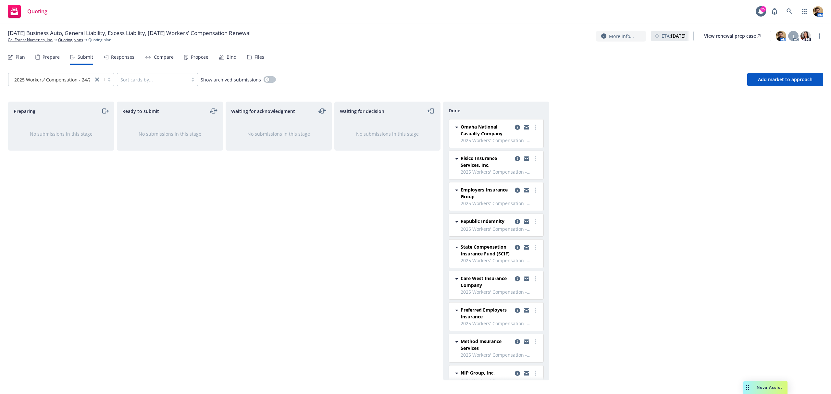
click at [229, 60] on div "Bind" at bounding box center [232, 57] width 10 height 5
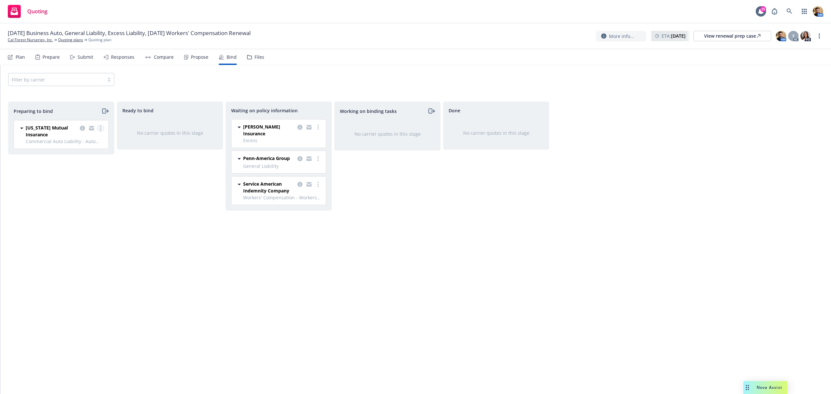
click at [101, 129] on link "more" at bounding box center [101, 128] width 8 height 8
click at [81, 165] on span "Move to done" at bounding box center [62, 168] width 45 height 6
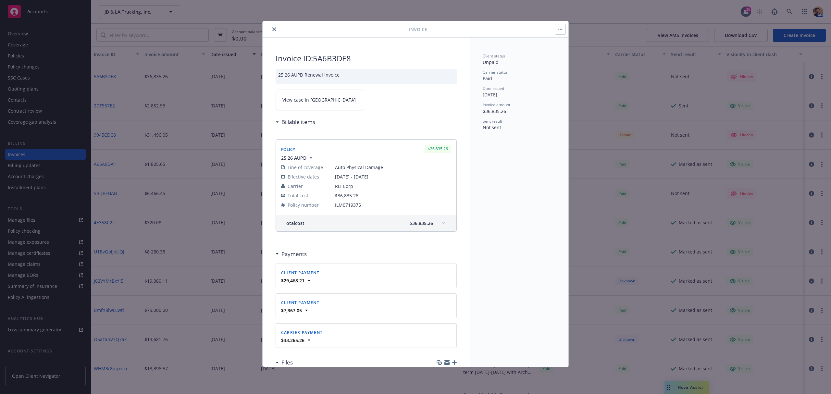
click at [273, 30] on icon "close" at bounding box center [274, 29] width 4 height 4
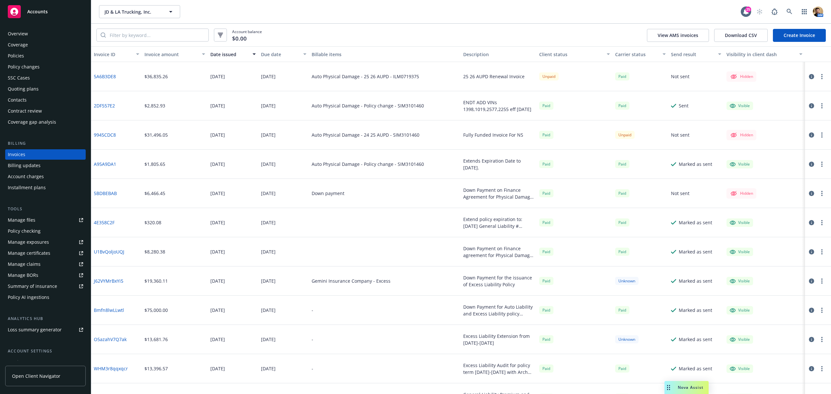
click at [33, 88] on div "Quoting plans" at bounding box center [23, 89] width 31 height 10
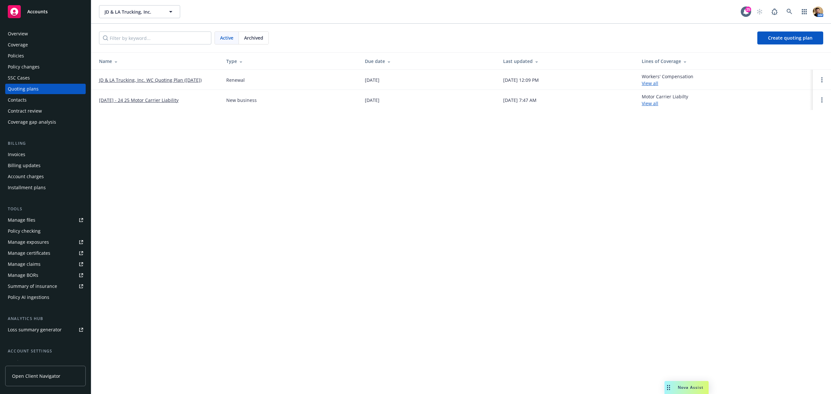
click at [144, 78] on link "JD & LA Trucking, Inc. WC Quoting Plan (2025-10-13)" at bounding box center [150, 80] width 103 height 7
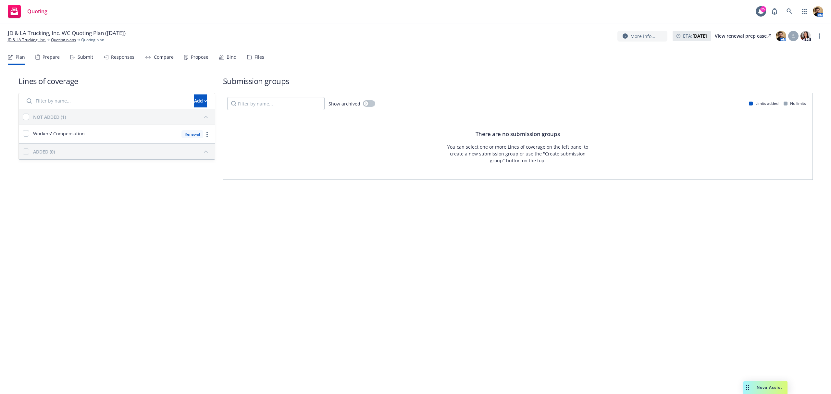
click at [260, 55] on div "Files" at bounding box center [260, 57] width 10 height 5
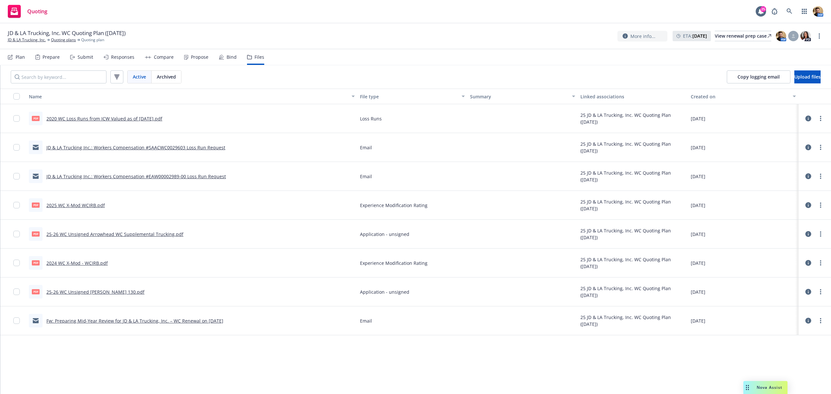
click at [73, 293] on link "25-26 WC Unsigned [PERSON_NAME] 130.pdf" at bounding box center [95, 292] width 98 height 6
click at [66, 40] on link "Quoting plans" at bounding box center [63, 40] width 25 height 6
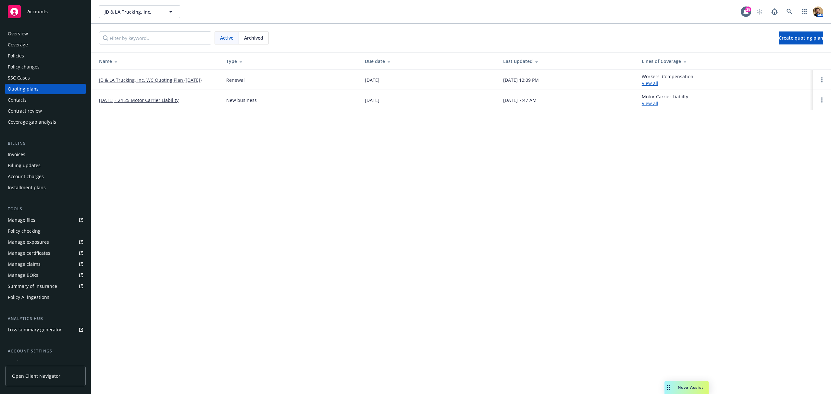
click at [20, 99] on div "Contacts" at bounding box center [17, 100] width 19 height 10
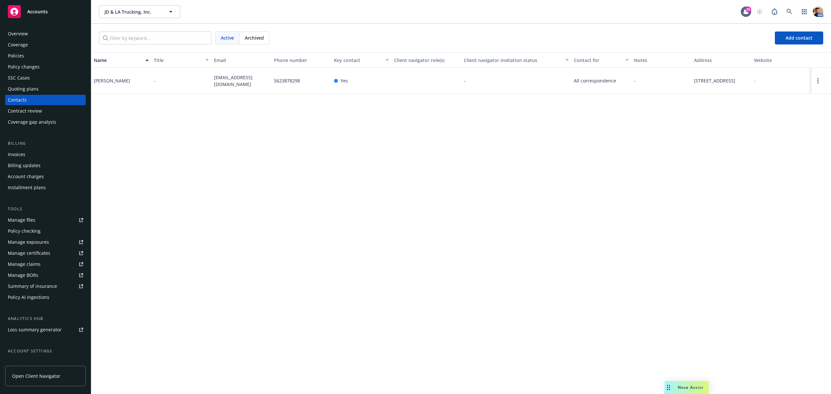
click at [27, 220] on div "Manage files" at bounding box center [22, 220] width 28 height 10
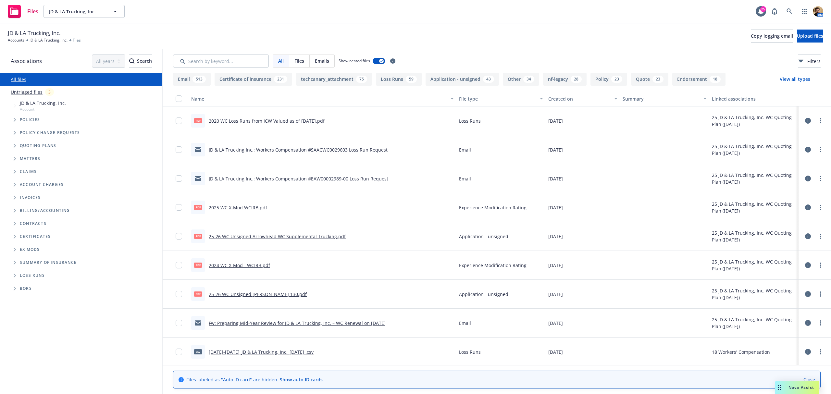
click at [463, 99] on div "File type" at bounding box center [497, 98] width 77 height 7
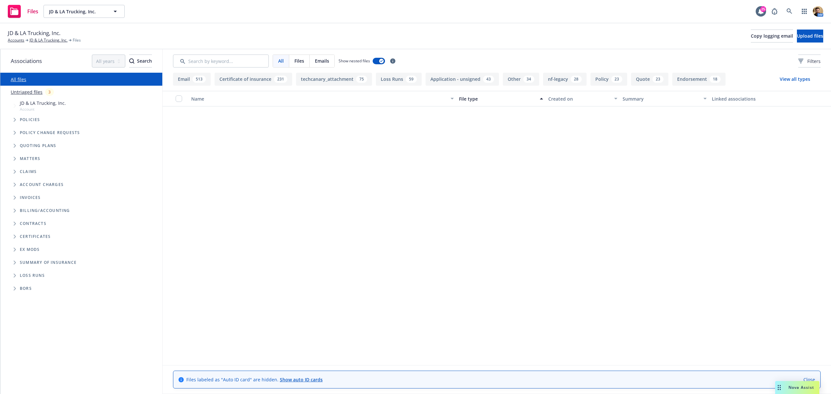
scroll to position [1515, 0]
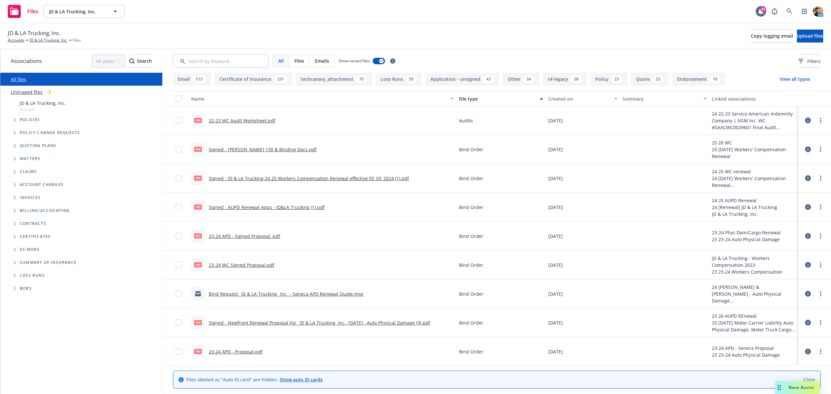
click at [49, 44] on div "JD & LA Trucking, Inc. Accounts JD & LA Trucking, Inc. Files Copy logging email…" at bounding box center [415, 36] width 831 height 26
click at [54, 40] on link "JD & LA Trucking, Inc." at bounding box center [49, 40] width 38 height 6
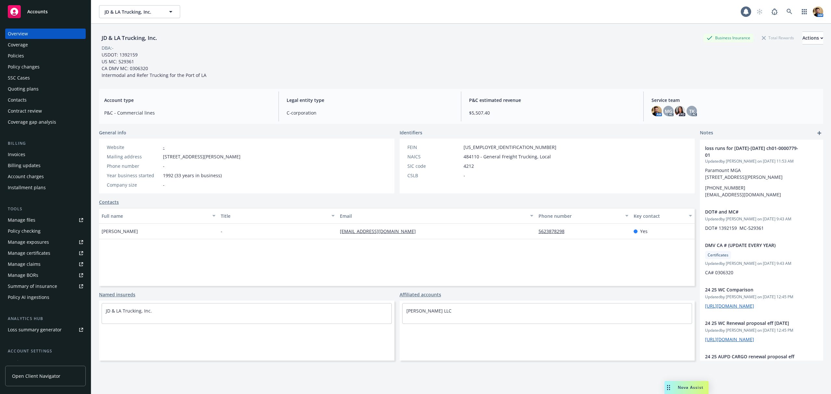
click at [33, 89] on div "Quoting plans" at bounding box center [23, 89] width 31 height 10
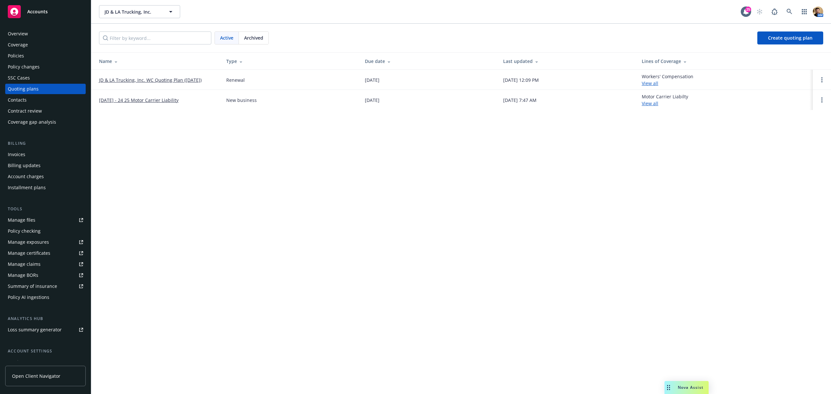
click at [164, 77] on link "JD & LA Trucking, Inc. WC Quoting Plan ([DATE])" at bounding box center [150, 80] width 103 height 7
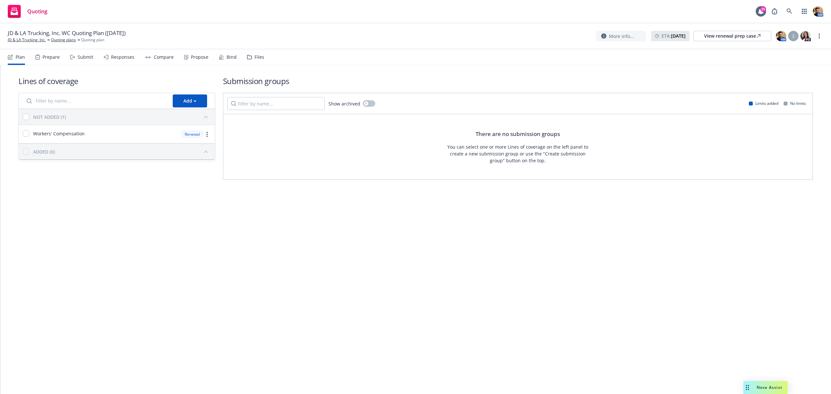
click at [257, 57] on div "Files" at bounding box center [260, 57] width 10 height 5
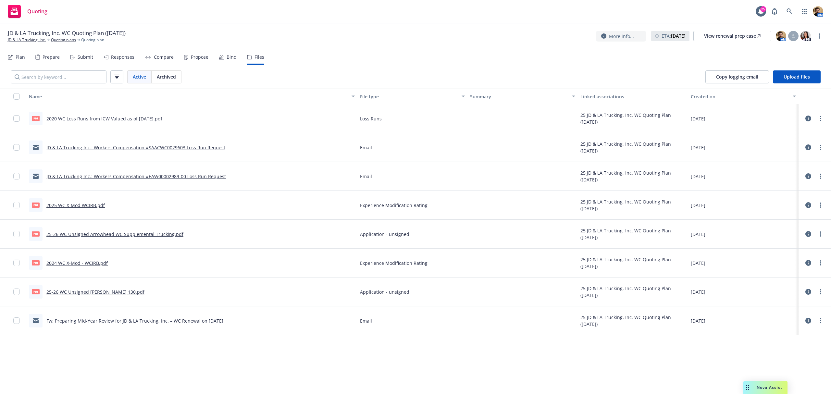
click at [79, 292] on link "25-26 WC Unsigned [PERSON_NAME] 130.pdf" at bounding box center [95, 292] width 98 height 6
